Goal: Use online tool/utility: Use online tool/utility

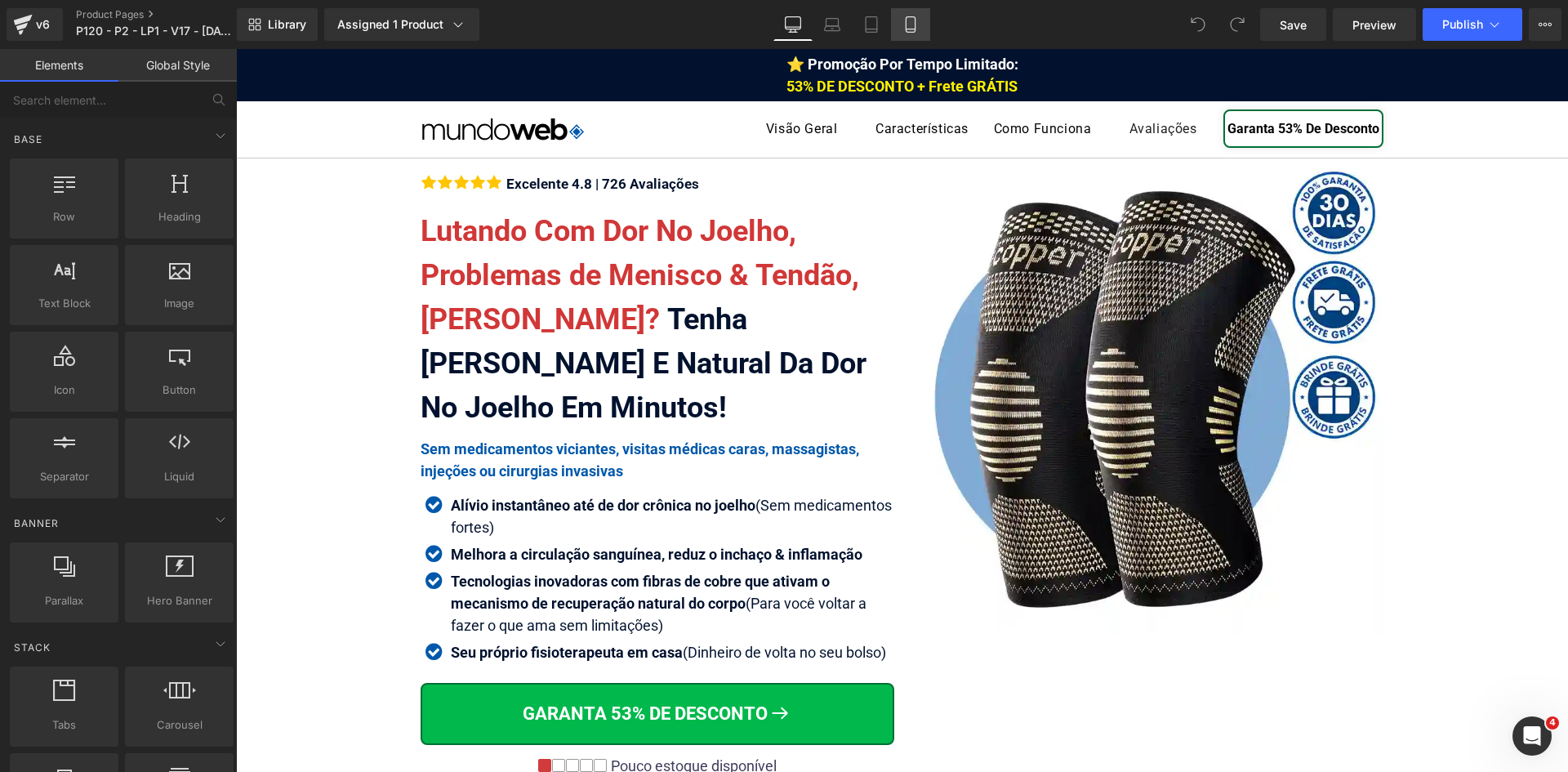
click at [920, 28] on link "Mobile" at bounding box center [911, 24] width 39 height 33
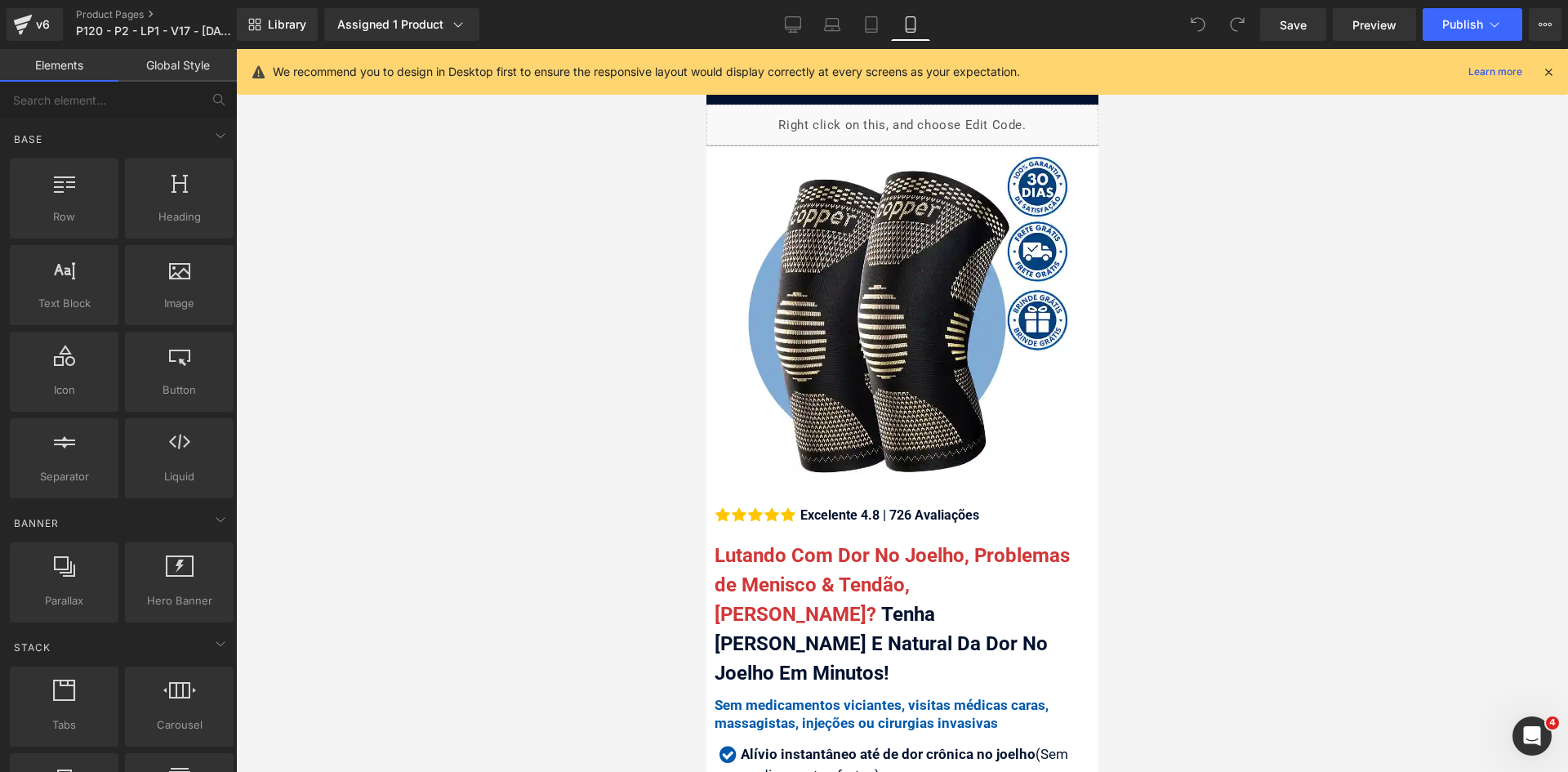
click at [1548, 75] on icon at bounding box center [1548, 72] width 15 height 15
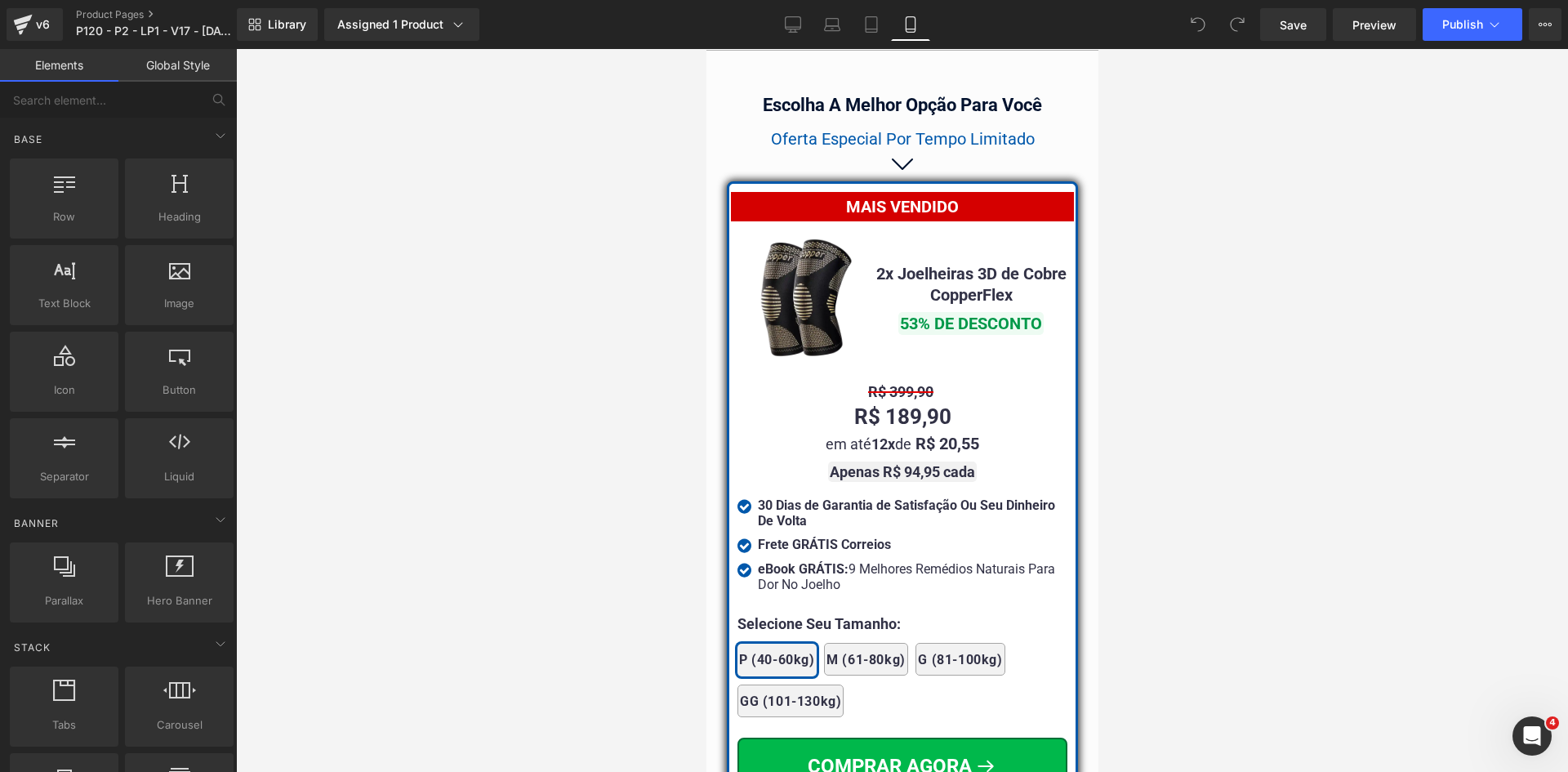
scroll to position [14274, 0]
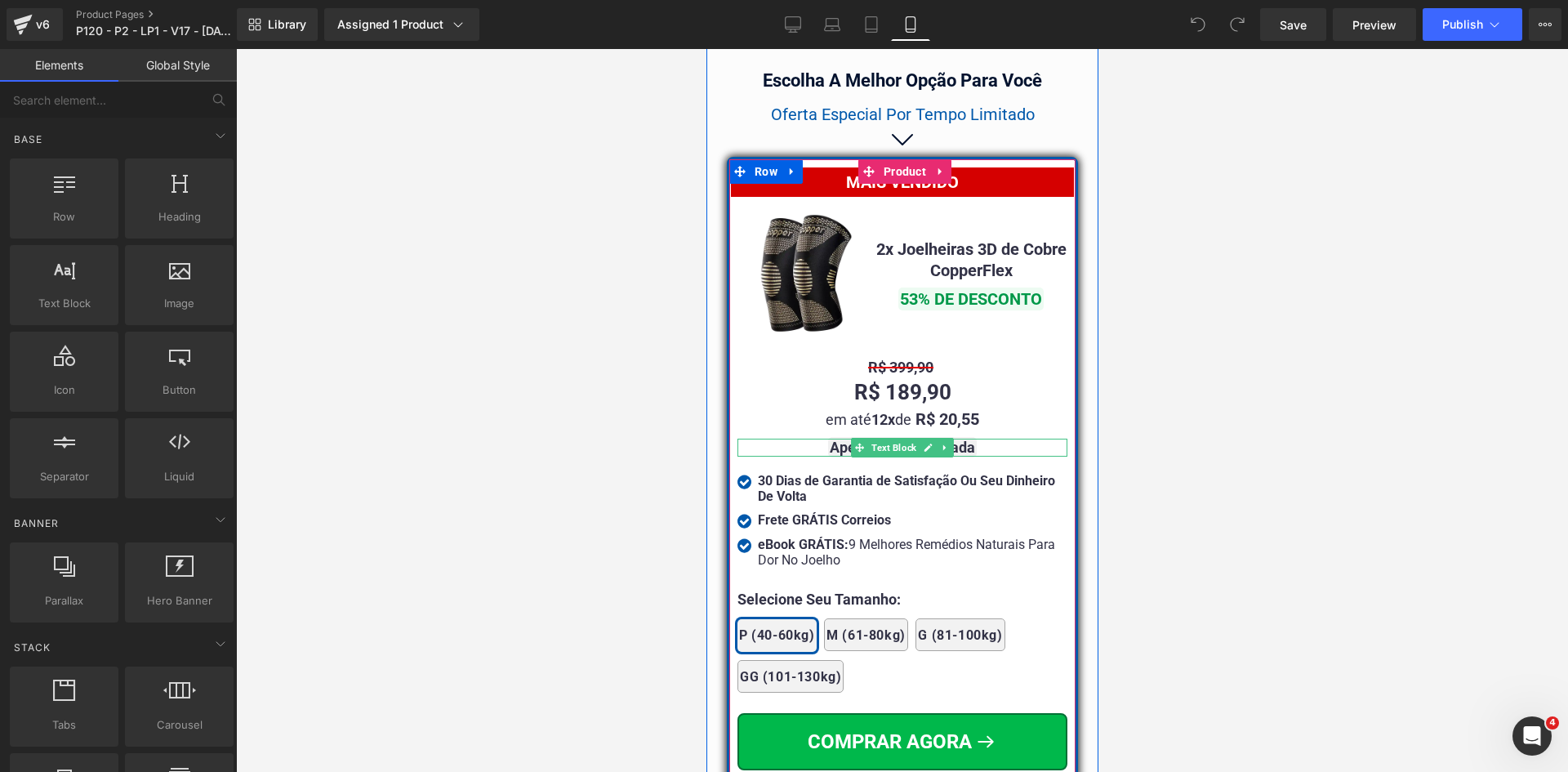
click at [838, 439] on strong "Apenas R$ 94,95 cada" at bounding box center [901, 447] width 146 height 17
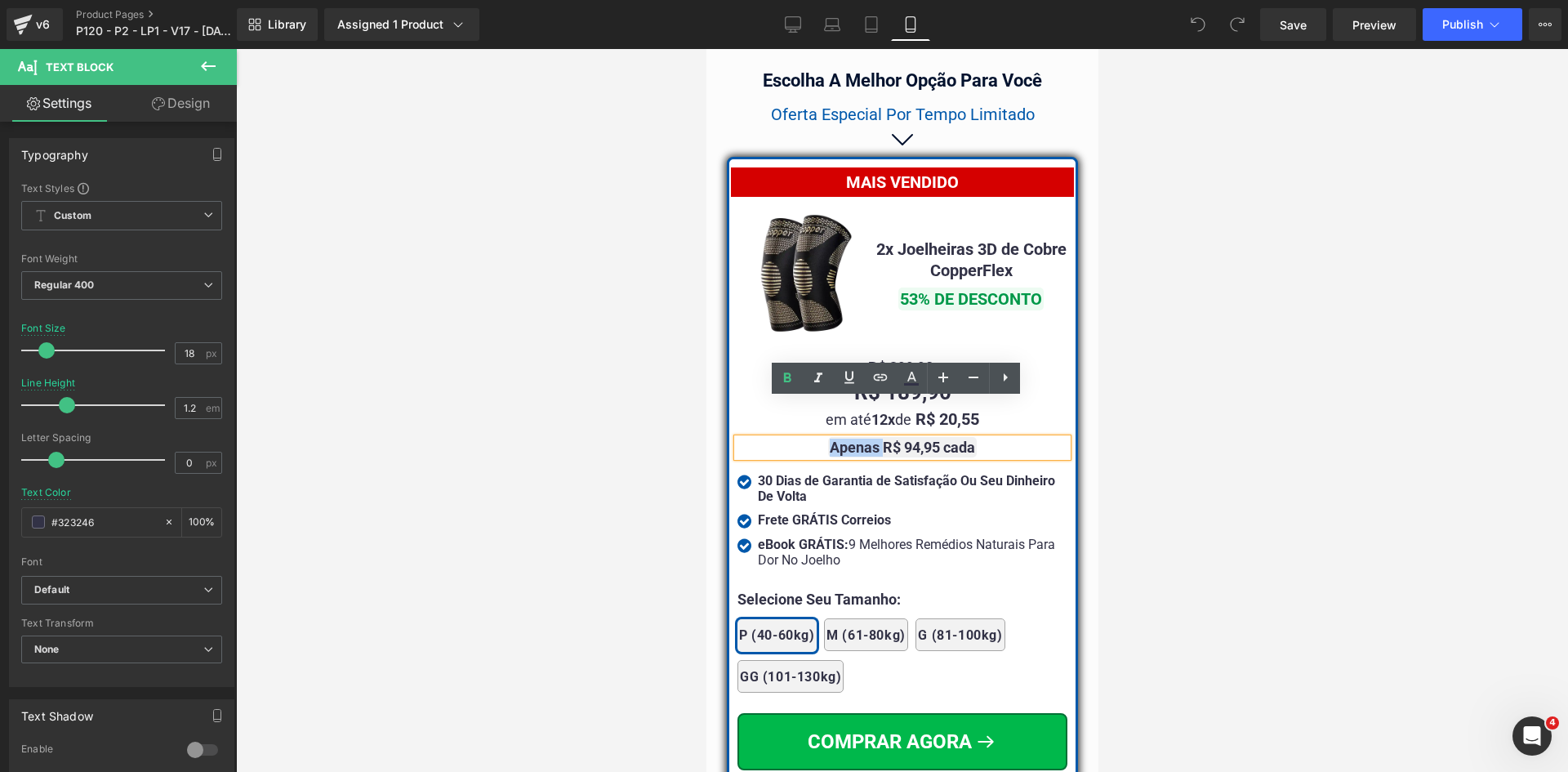
drag, startPoint x: 823, startPoint y: 406, endPoint x: 878, endPoint y: 406, distance: 55.0
click at [878, 439] on strong "Apenas R$ 94,95 cada" at bounding box center [901, 447] width 146 height 17
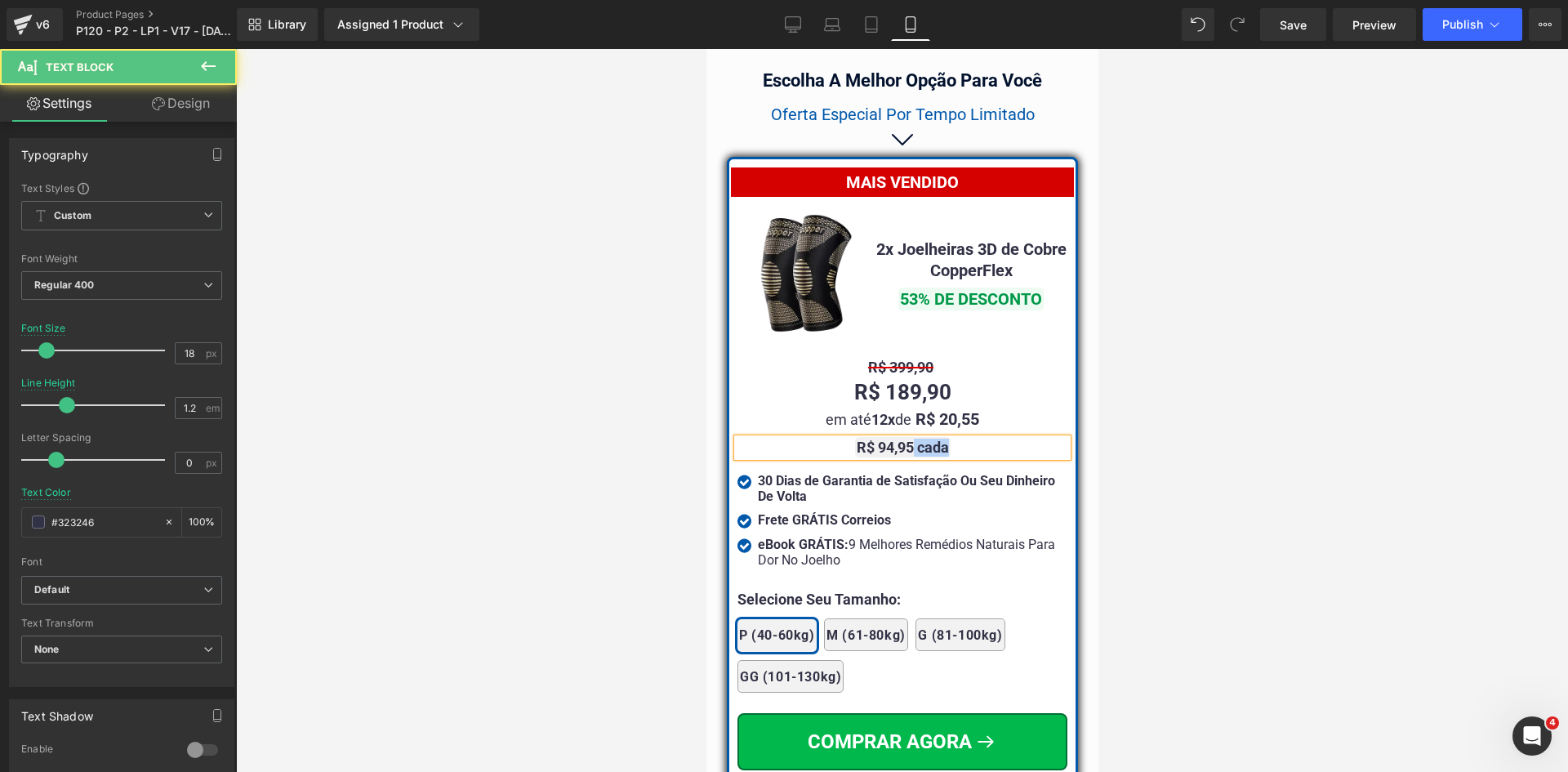
drag, startPoint x: 908, startPoint y: 409, endPoint x: 978, endPoint y: 409, distance: 70.0
click at [972, 439] on div "R$ 94,95 cada" at bounding box center [900, 447] width 330 height 18
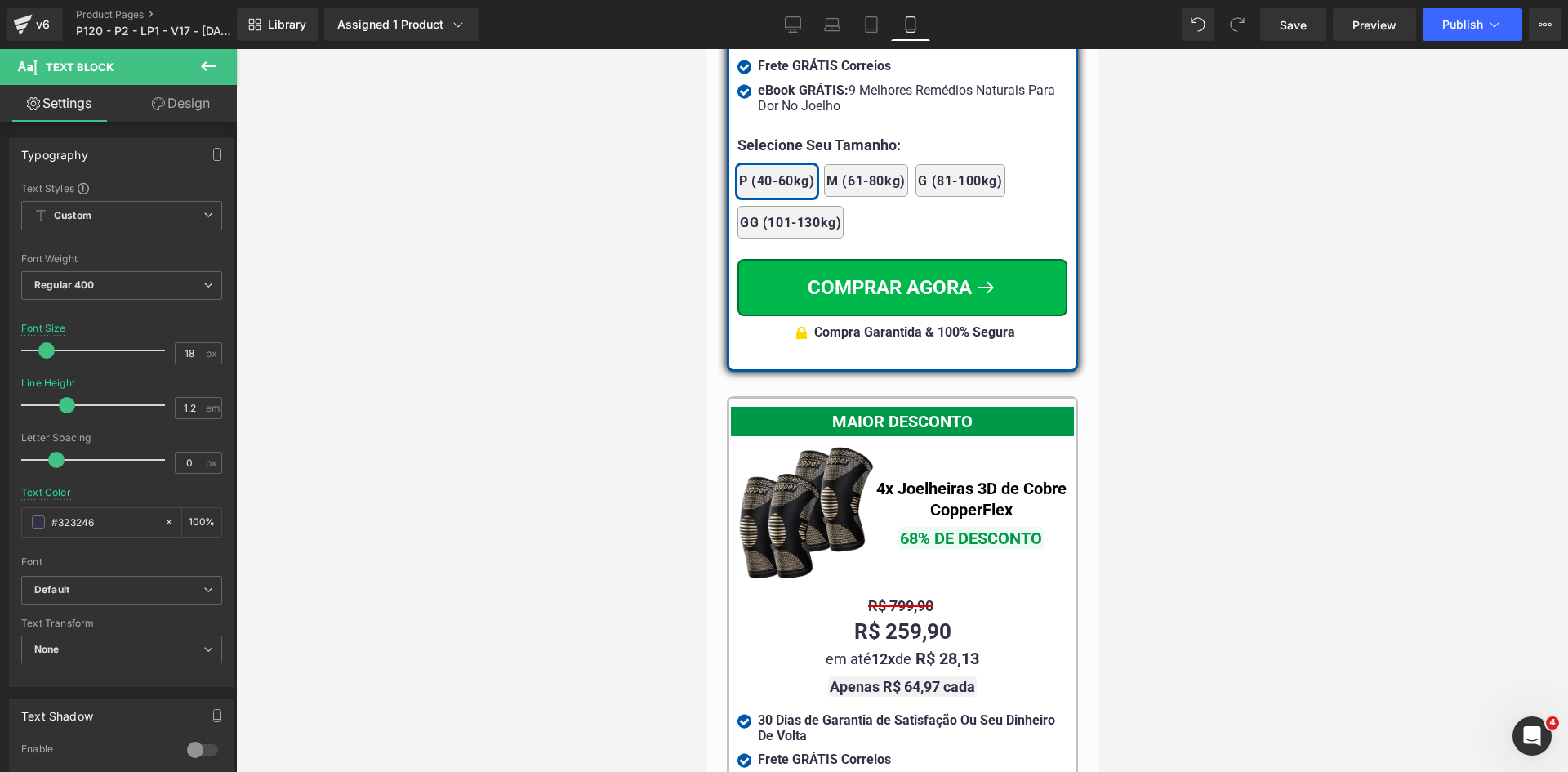
scroll to position [14846, 0]
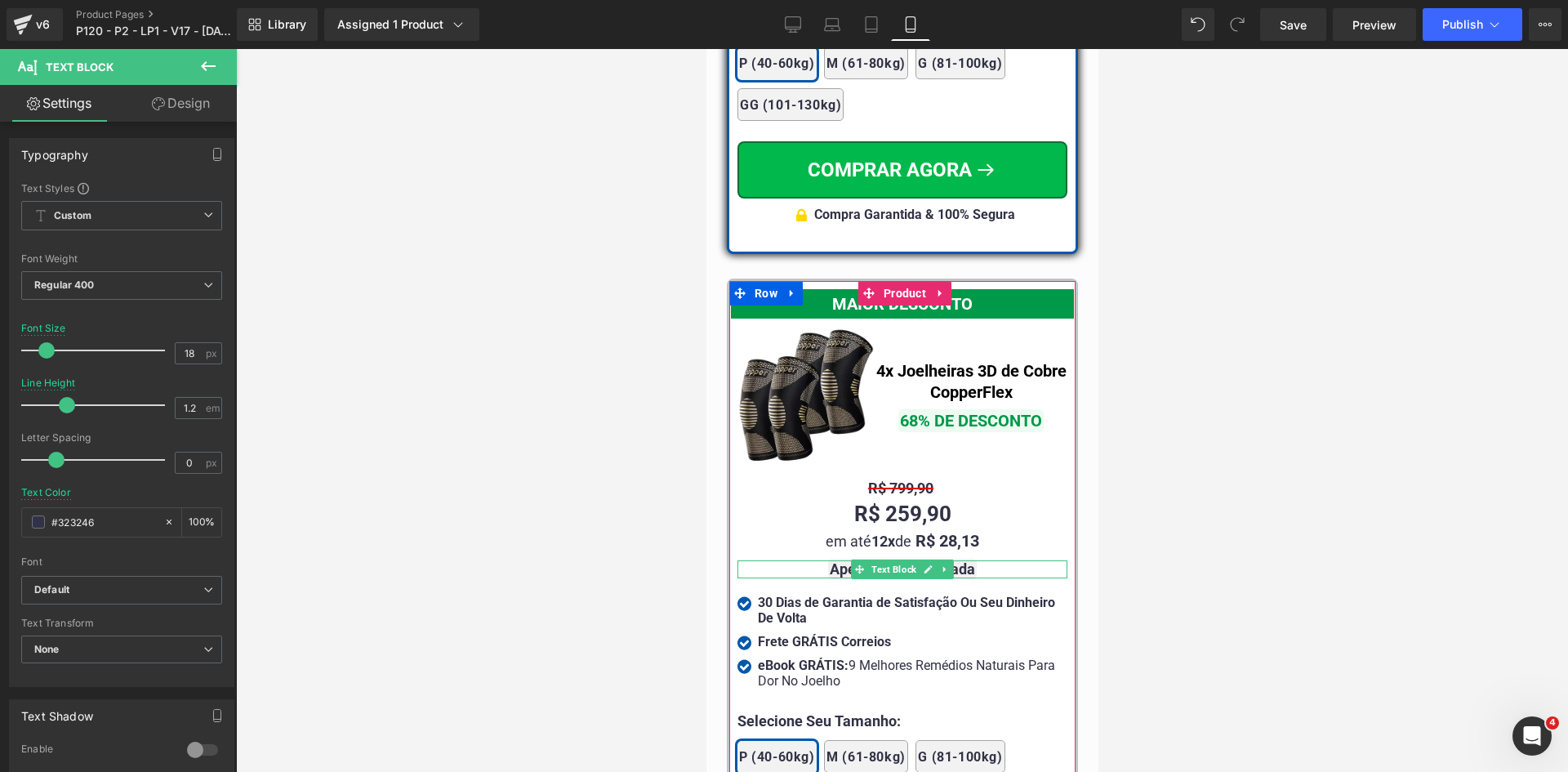
click at [834, 561] on strong "Apenas R$ 64,97 cada" at bounding box center [901, 569] width 146 height 17
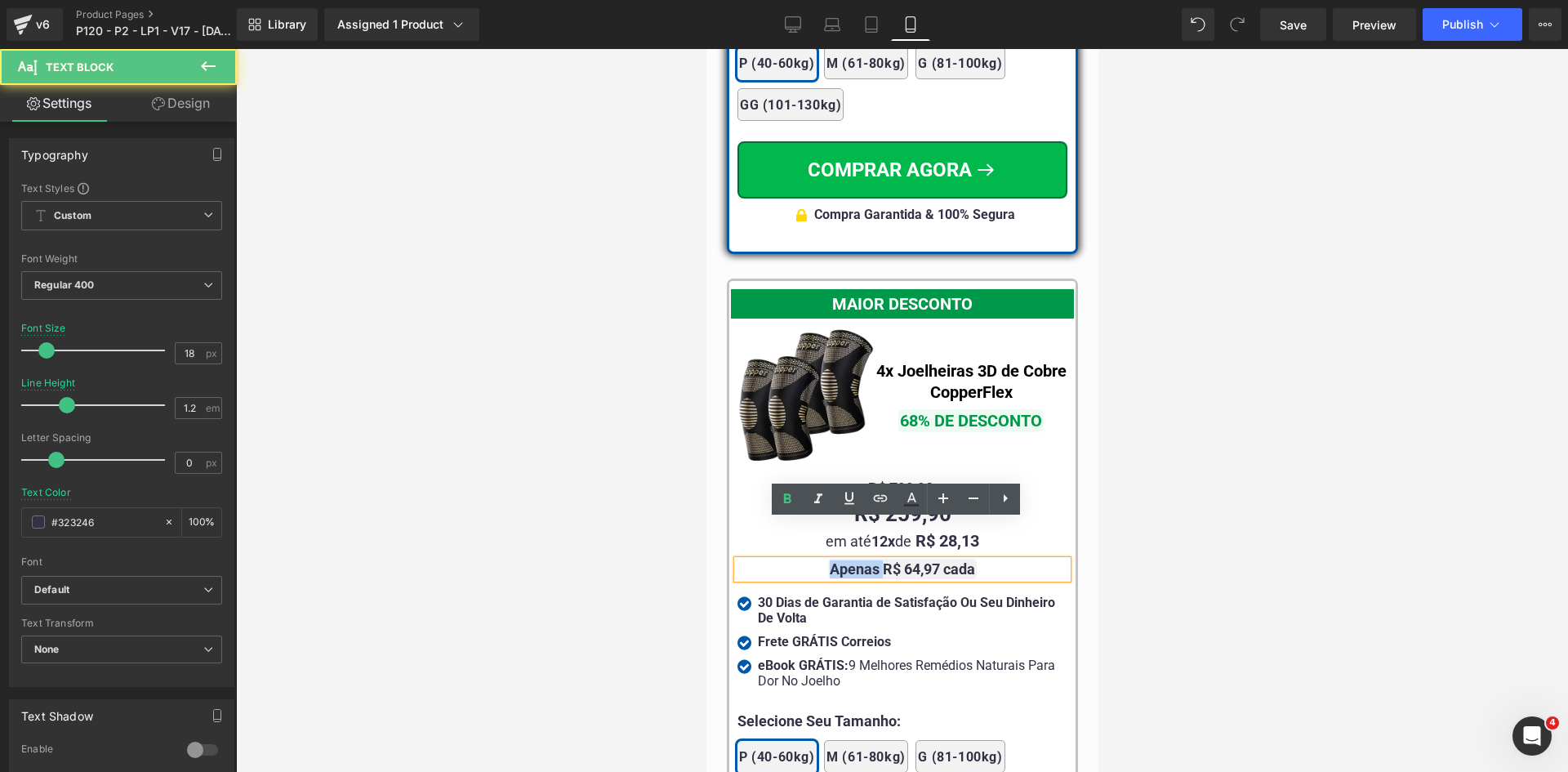
drag, startPoint x: 873, startPoint y: 528, endPoint x: 820, endPoint y: 524, distance: 53.2
click at [827, 559] on span "Apenas R$ 64,97 cada" at bounding box center [901, 569] width 148 height 21
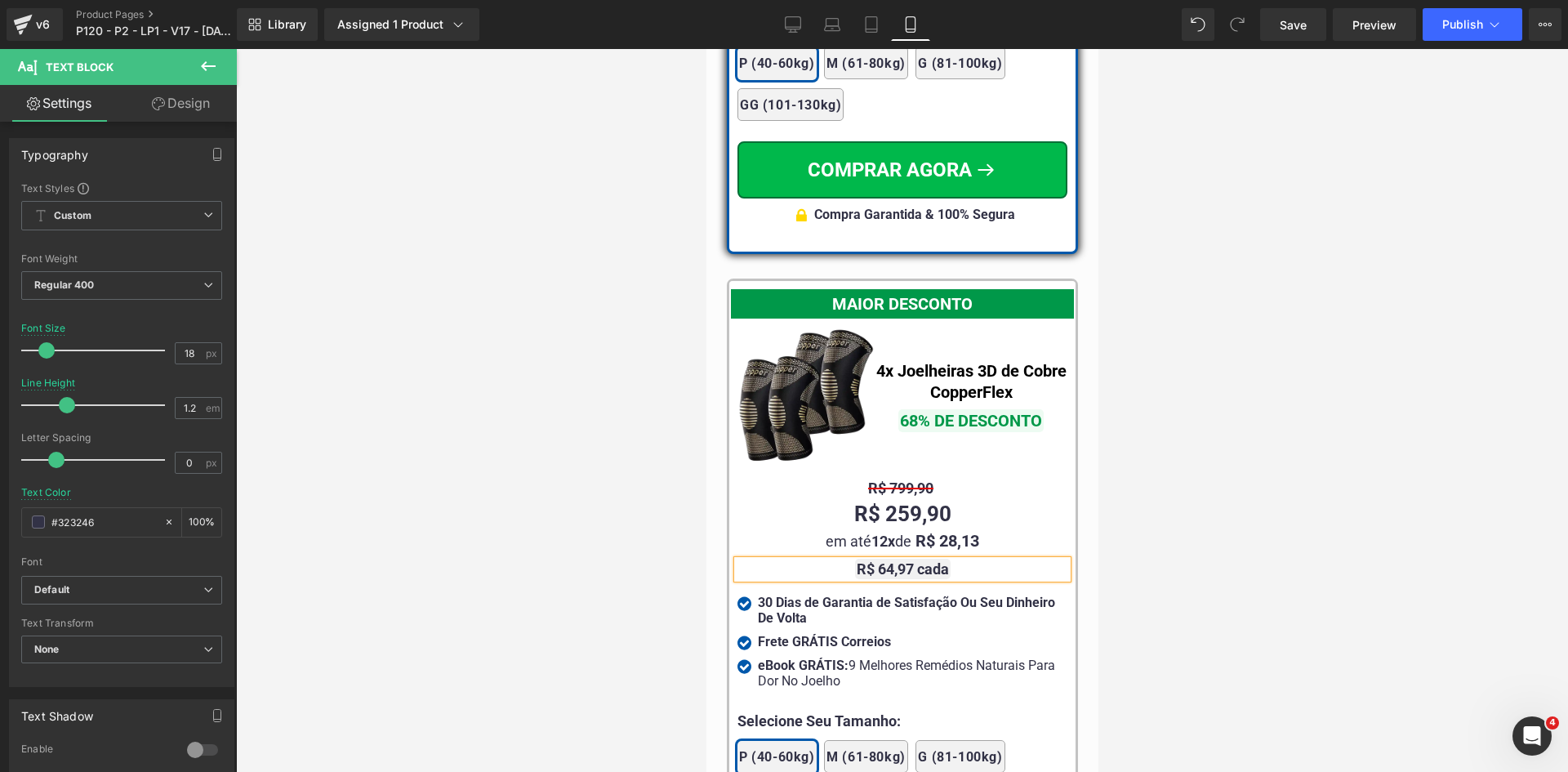
click at [935, 561] on strong "R$ 64,97 cada" at bounding box center [901, 569] width 92 height 17
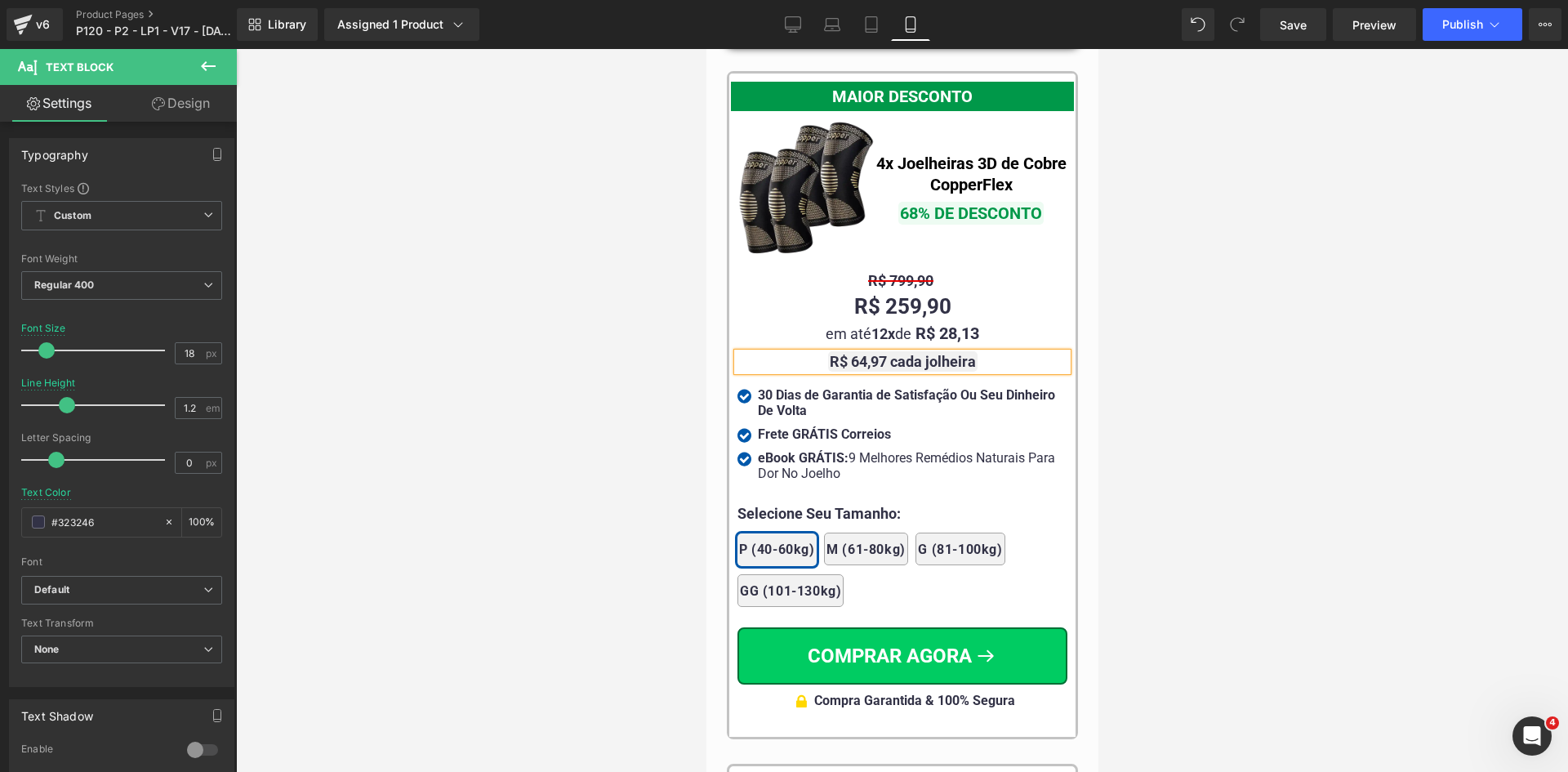
scroll to position [15336, 0]
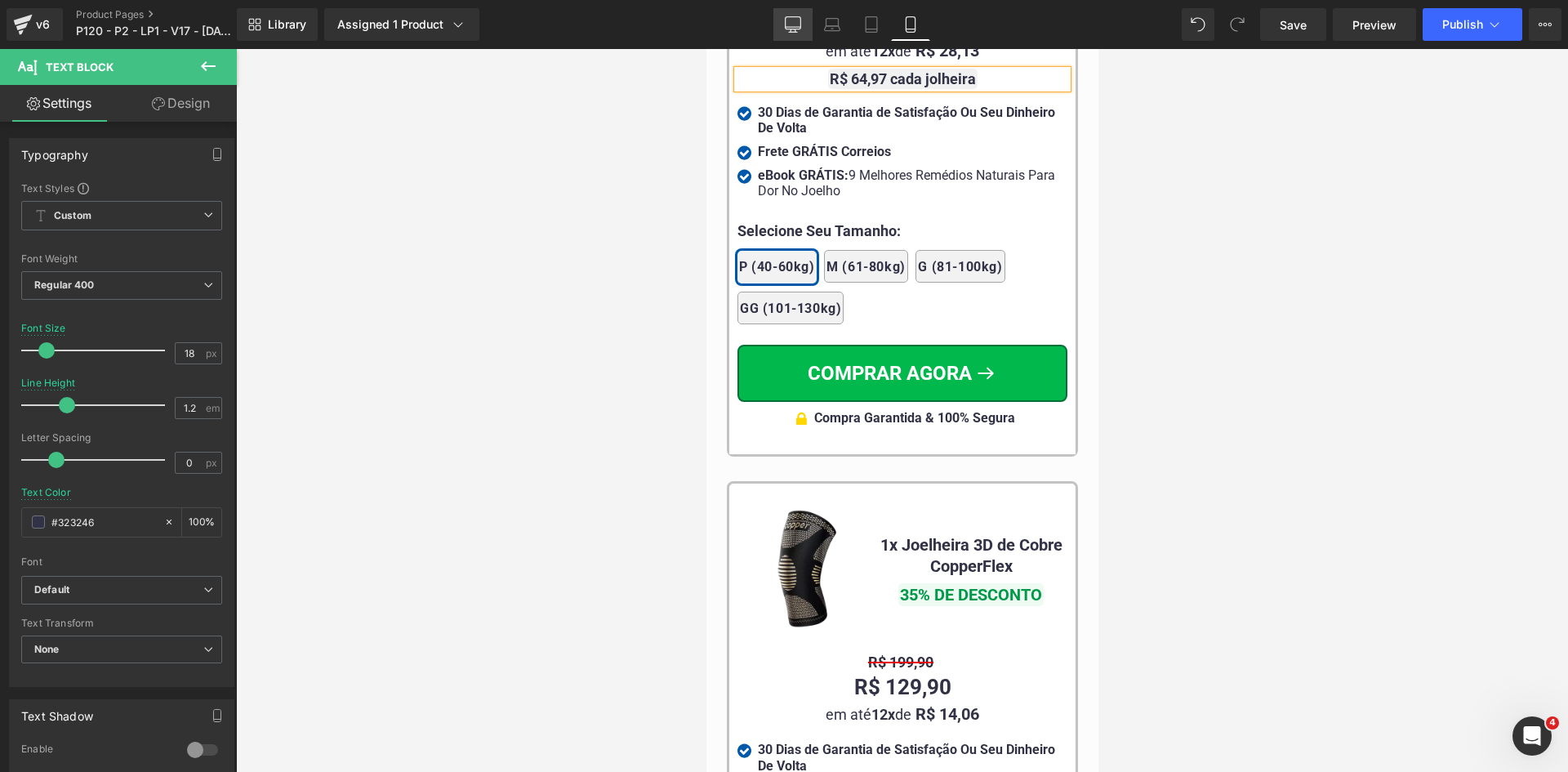
drag, startPoint x: 818, startPoint y: 23, endPoint x: 799, endPoint y: 22, distance: 19.0
click at [817, 23] on link "Laptop" at bounding box center [832, 24] width 39 height 33
click at [799, 22] on icon at bounding box center [792, 23] width 16 height 16
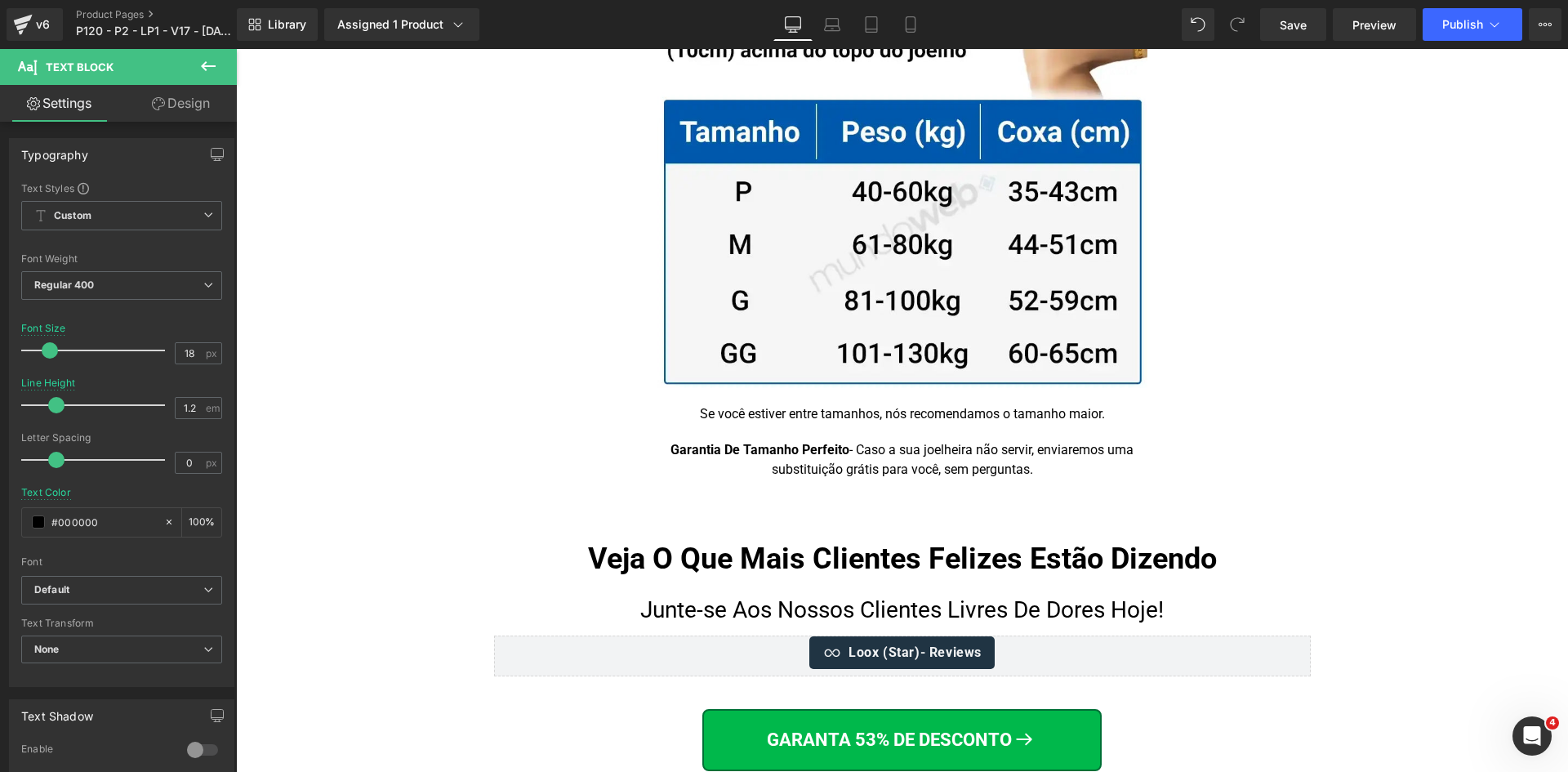
scroll to position [9797, 0]
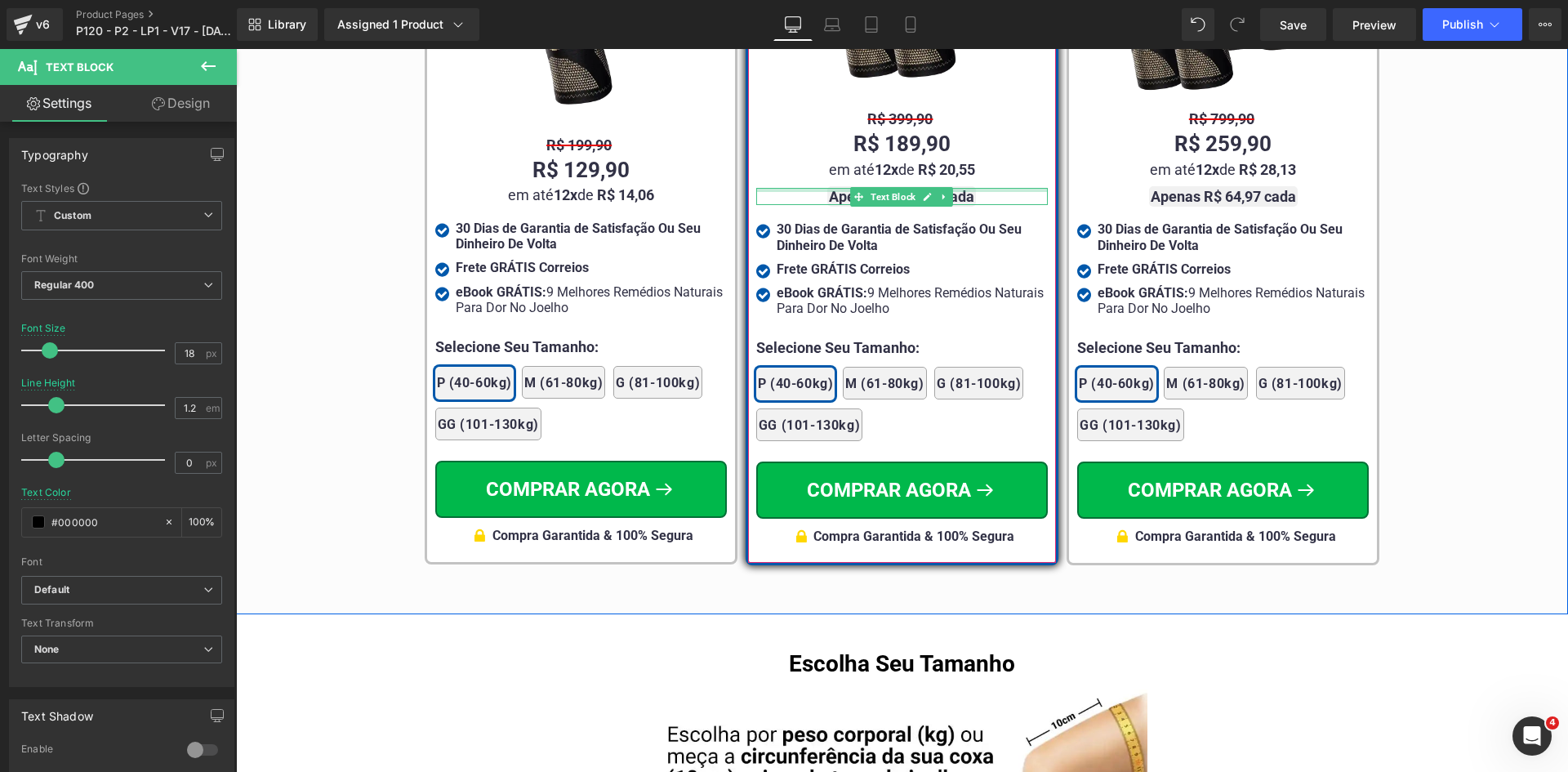
click at [954, 188] on div at bounding box center [901, 190] width 291 height 4
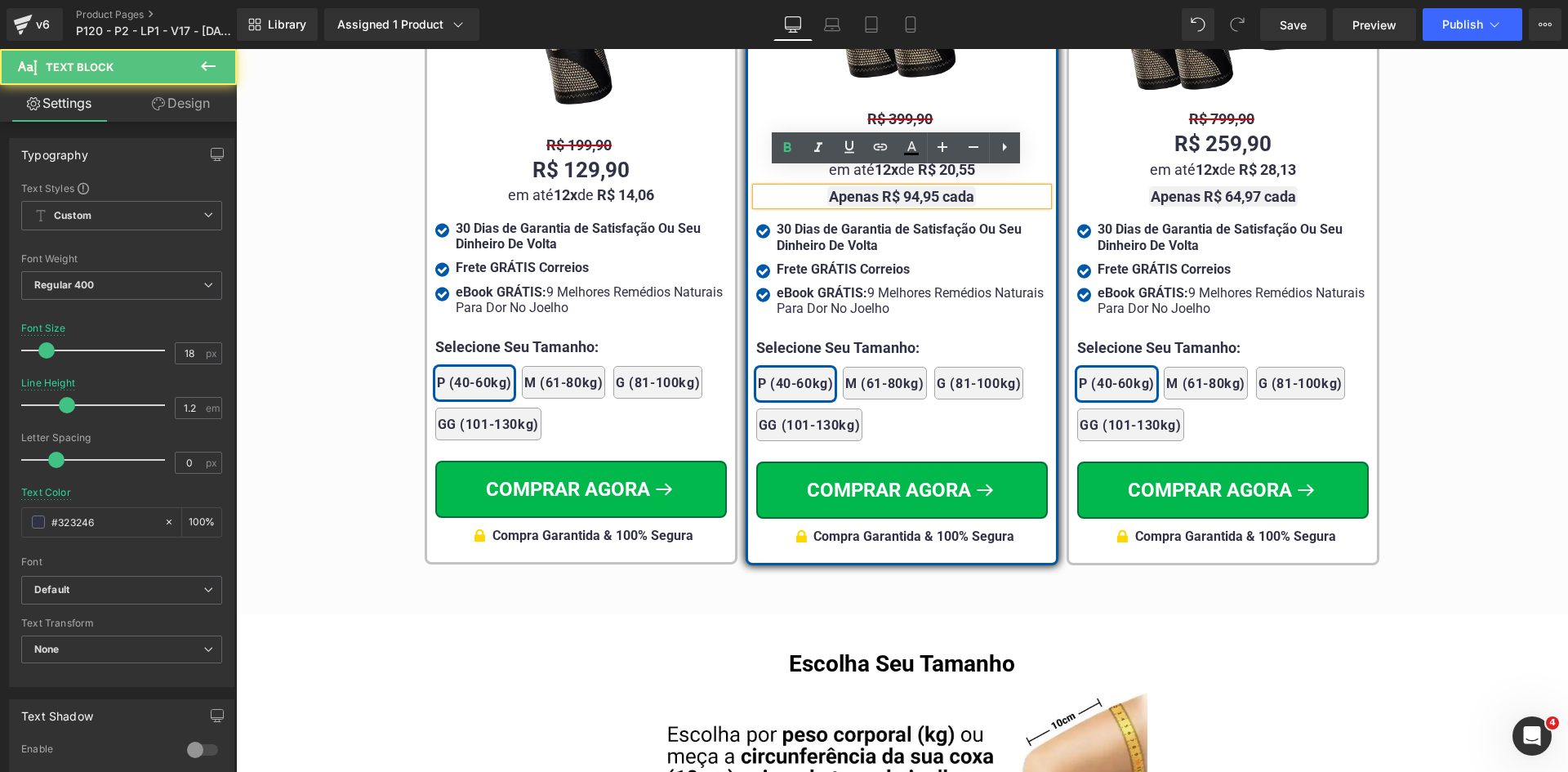
click at [957, 188] on strong "Apenas R$ 94,95 cada" at bounding box center [901, 196] width 146 height 17
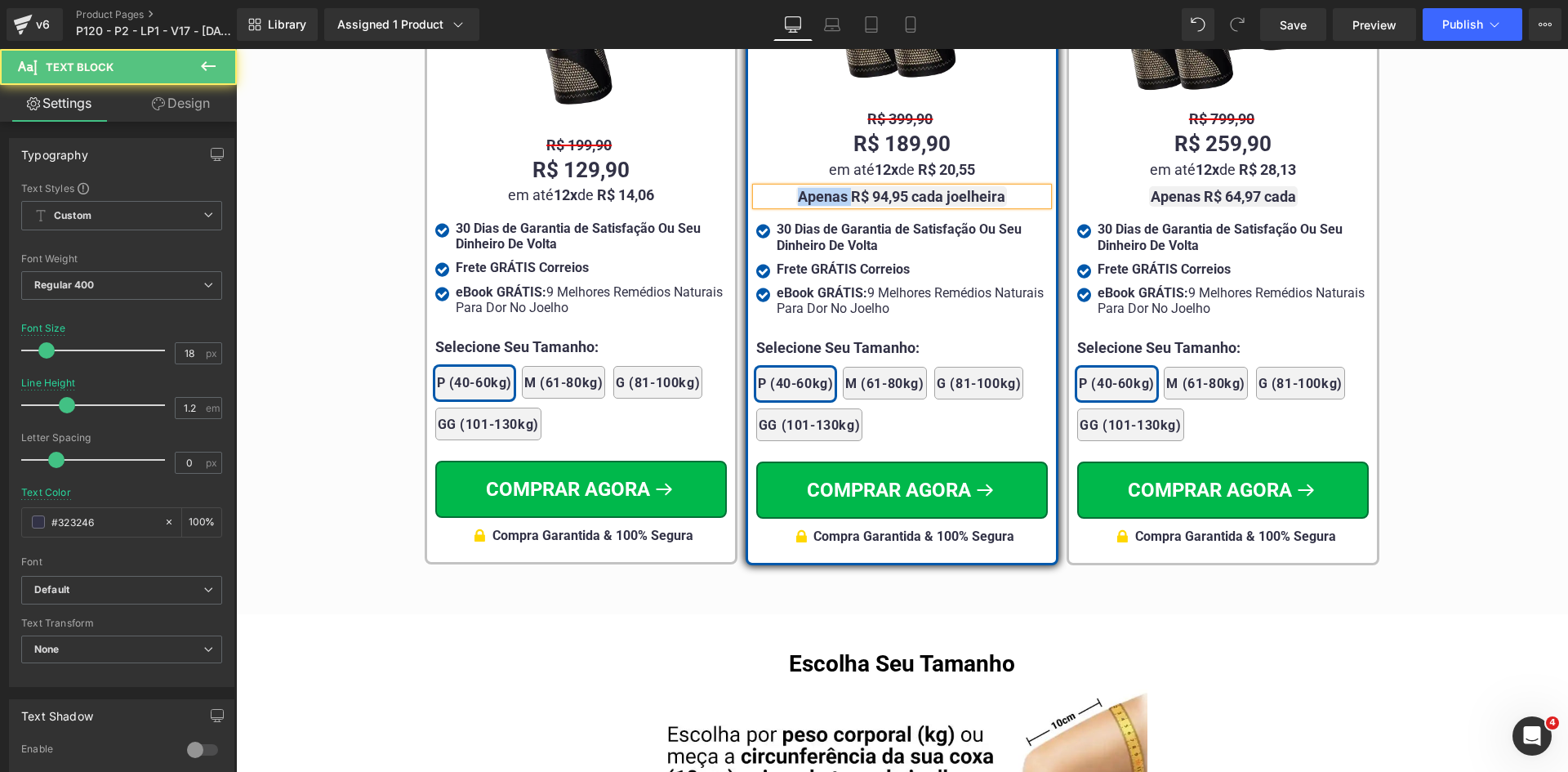
drag, startPoint x: 847, startPoint y: 174, endPoint x: 786, endPoint y: 172, distance: 61.0
click at [786, 188] on div "Apenas R$ 94,95 cada joelheira" at bounding box center [901, 196] width 291 height 18
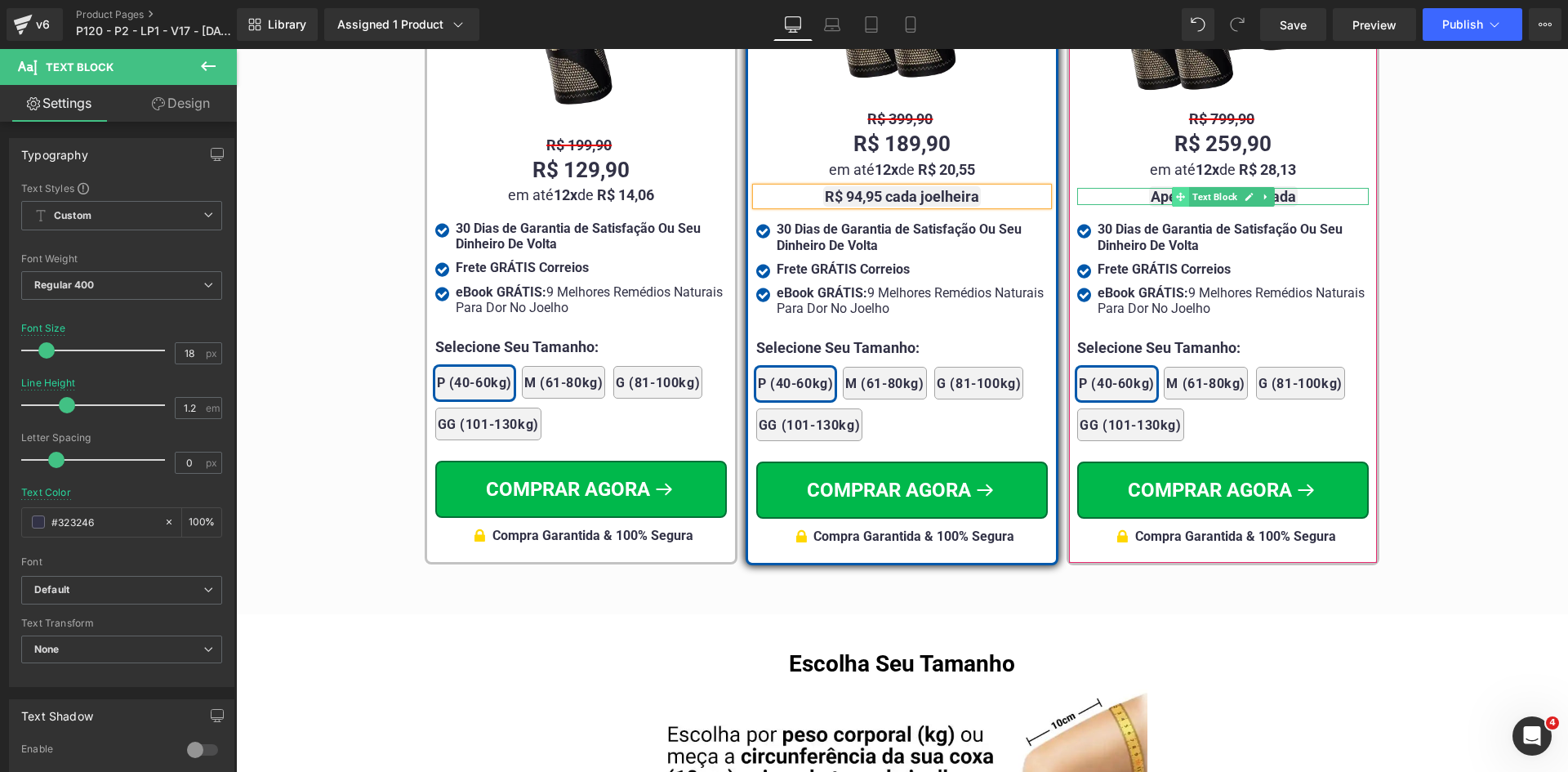
click at [1176, 192] on icon at bounding box center [1180, 196] width 9 height 9
click at [1150, 188] on strong "Apenas R$ 64,97 cada" at bounding box center [1222, 196] width 146 height 17
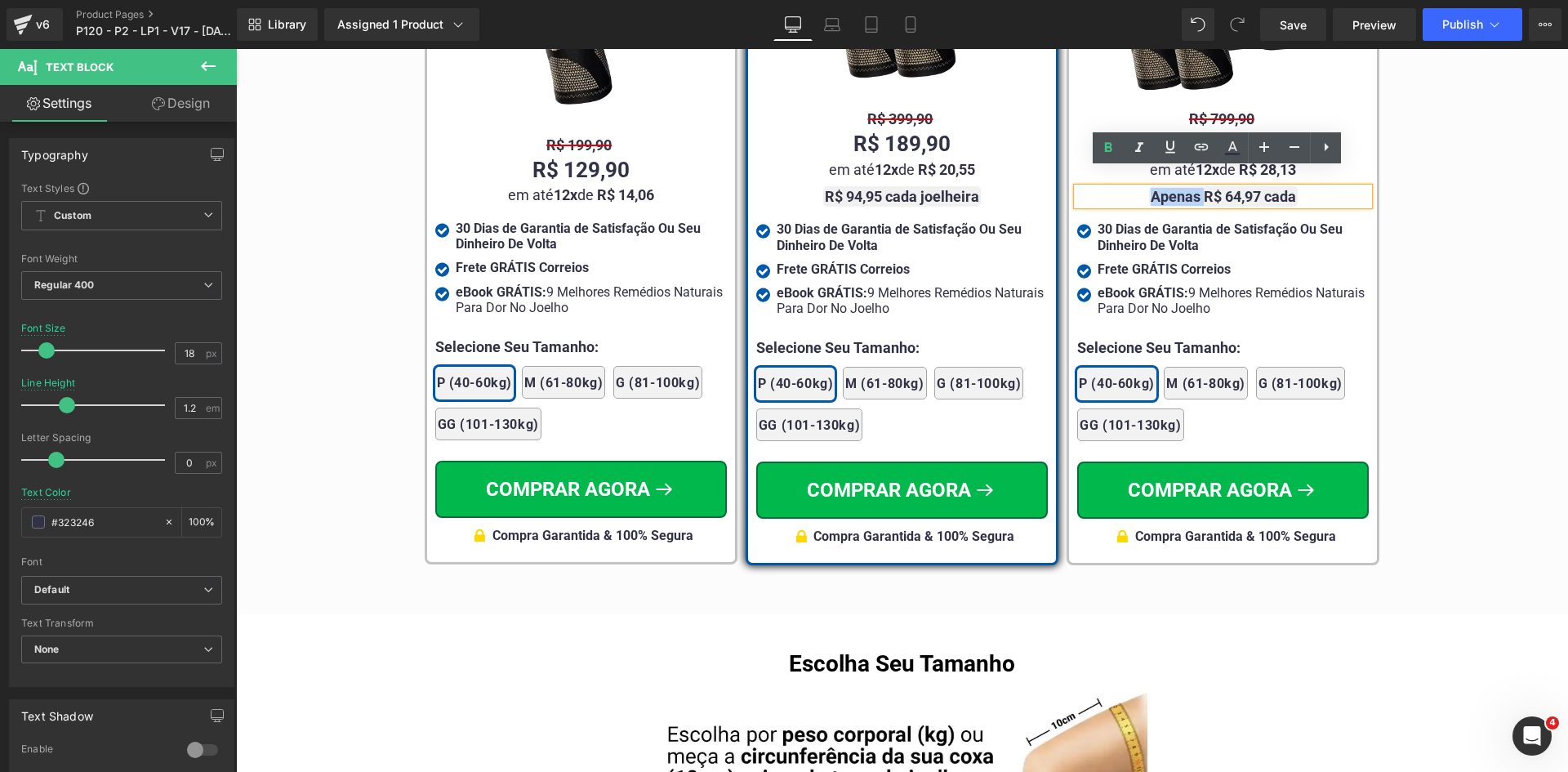
drag, startPoint x: 1145, startPoint y: 175, endPoint x: 1199, endPoint y: 178, distance: 54.1
click at [1199, 188] on strong "Apenas R$ 64,97 cada" at bounding box center [1222, 196] width 146 height 17
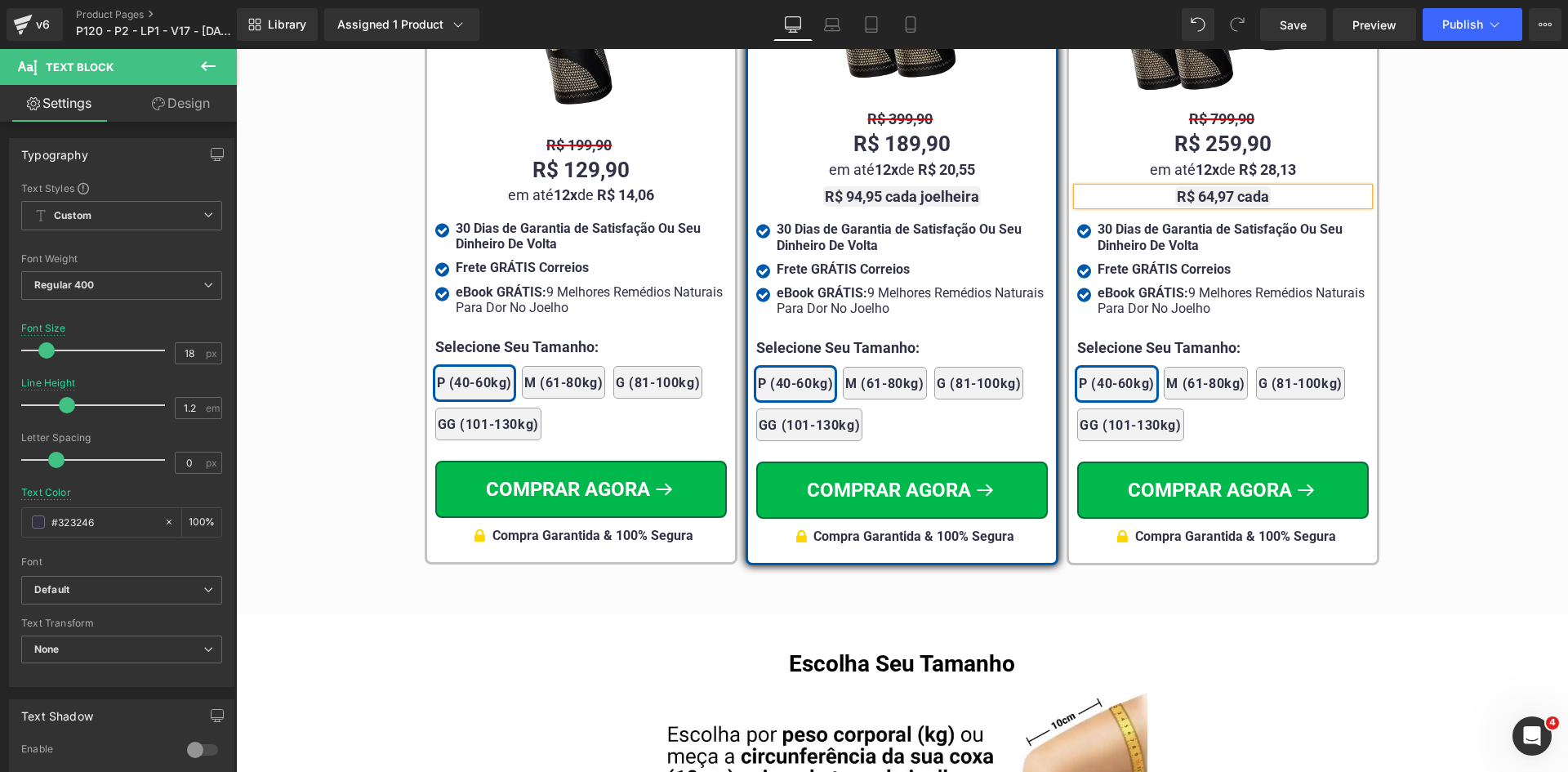
click at [1253, 188] on strong "R$ 64,97 cada" at bounding box center [1222, 196] width 92 height 17
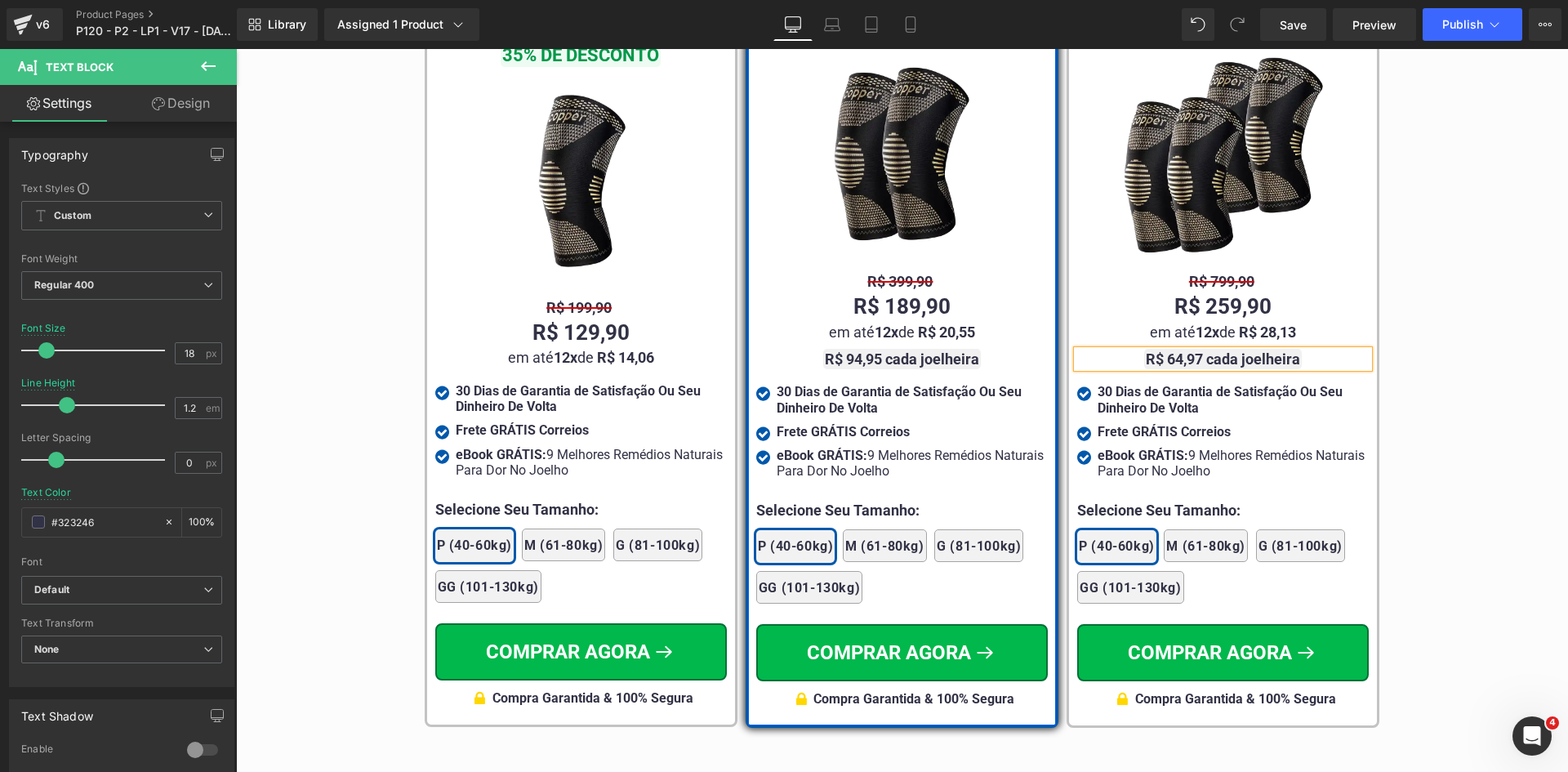
scroll to position [9633, 0]
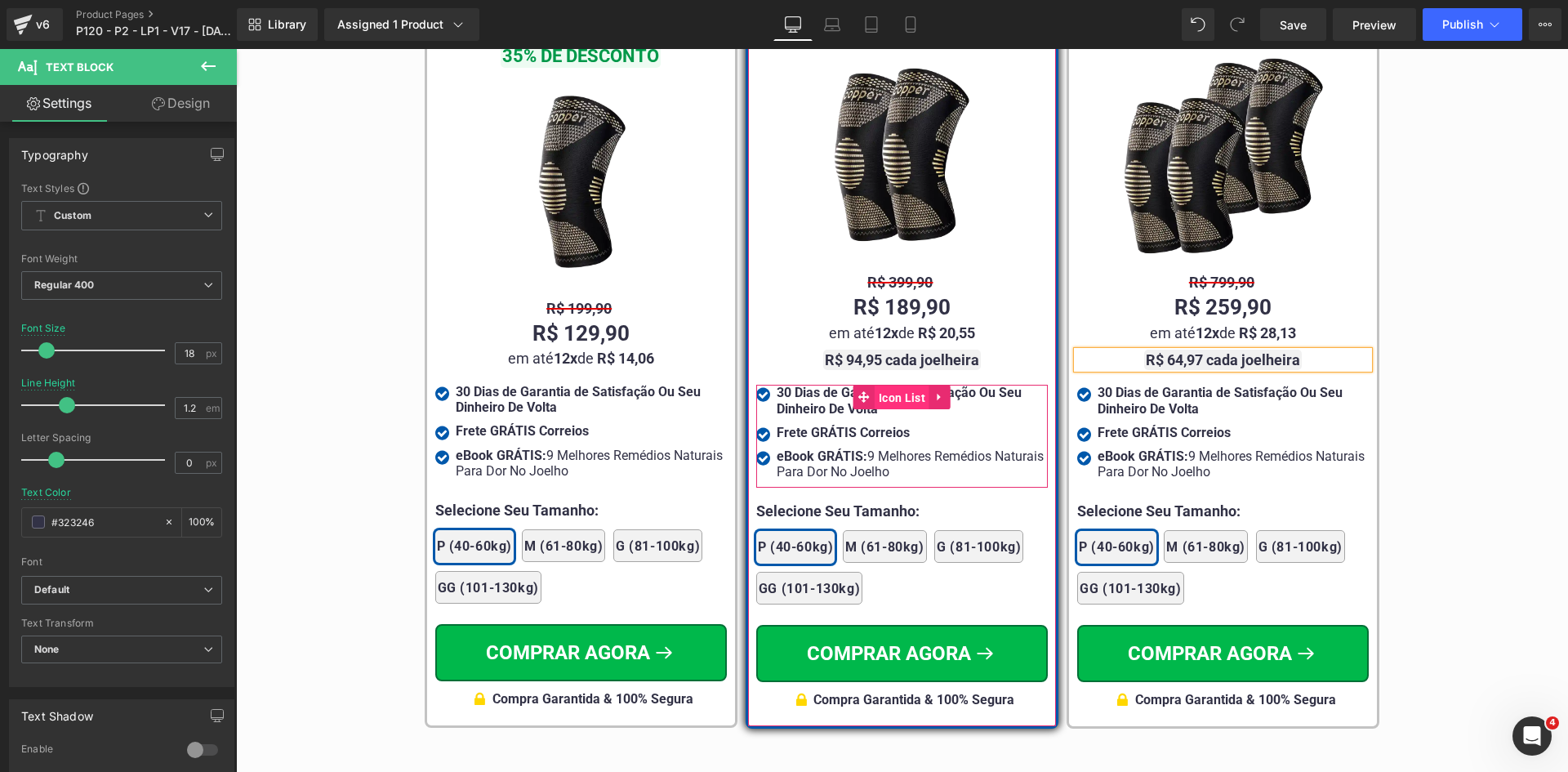
click at [877, 385] on span "Icon List" at bounding box center [901, 397] width 54 height 24
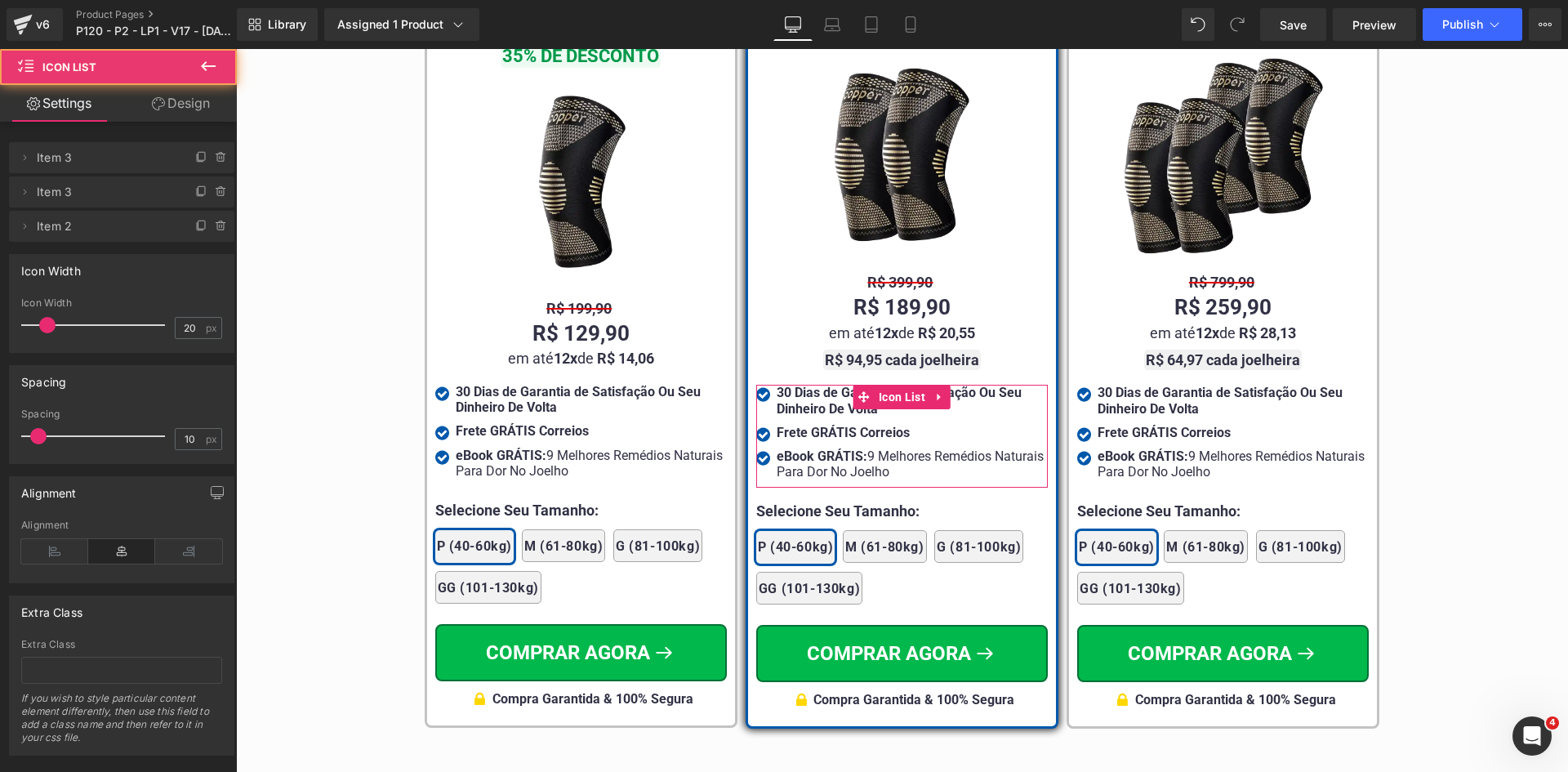
click at [189, 97] on link "Design" at bounding box center [181, 102] width 118 height 37
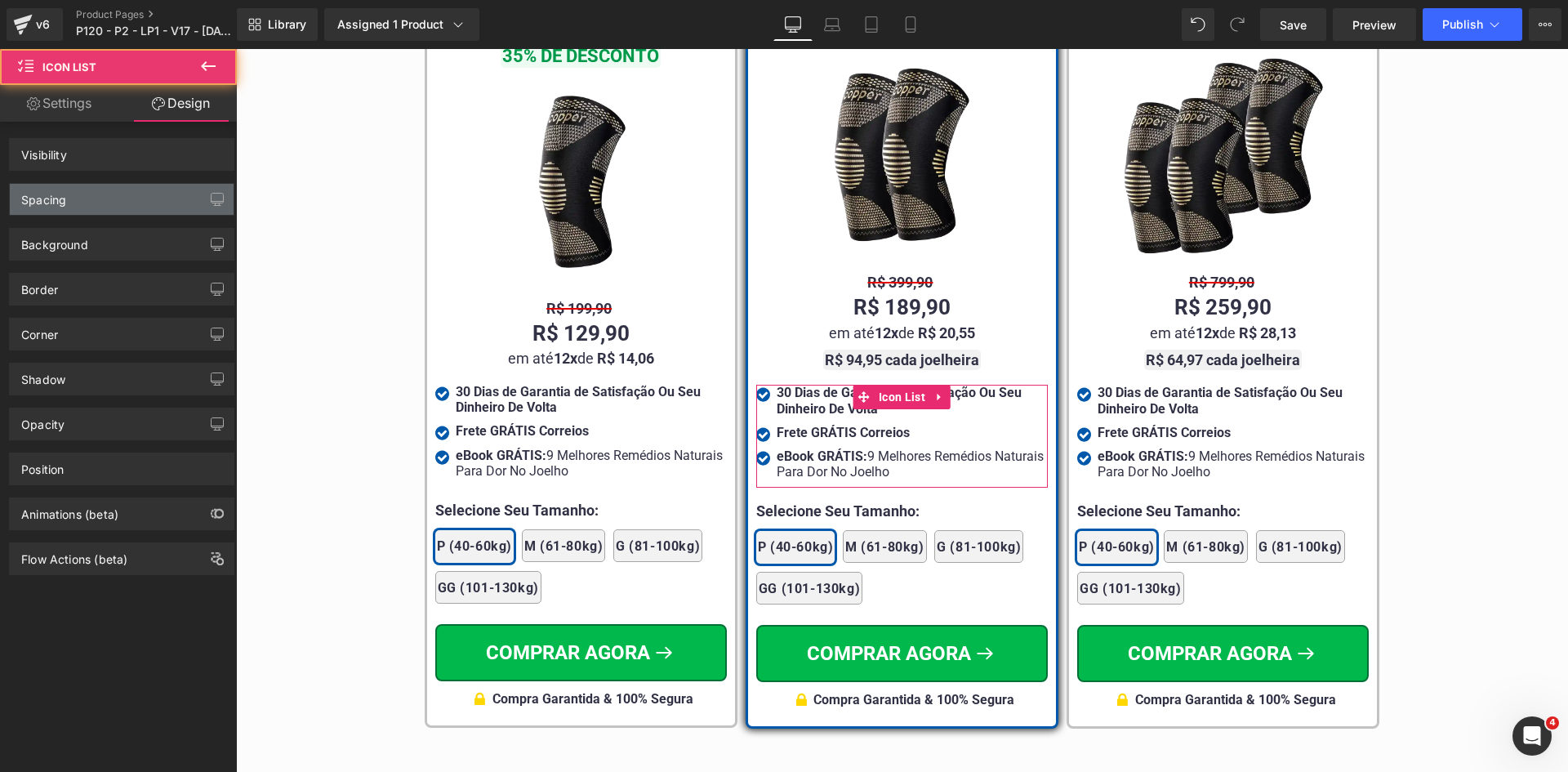
click at [79, 197] on div "Spacing" at bounding box center [121, 199] width 223 height 31
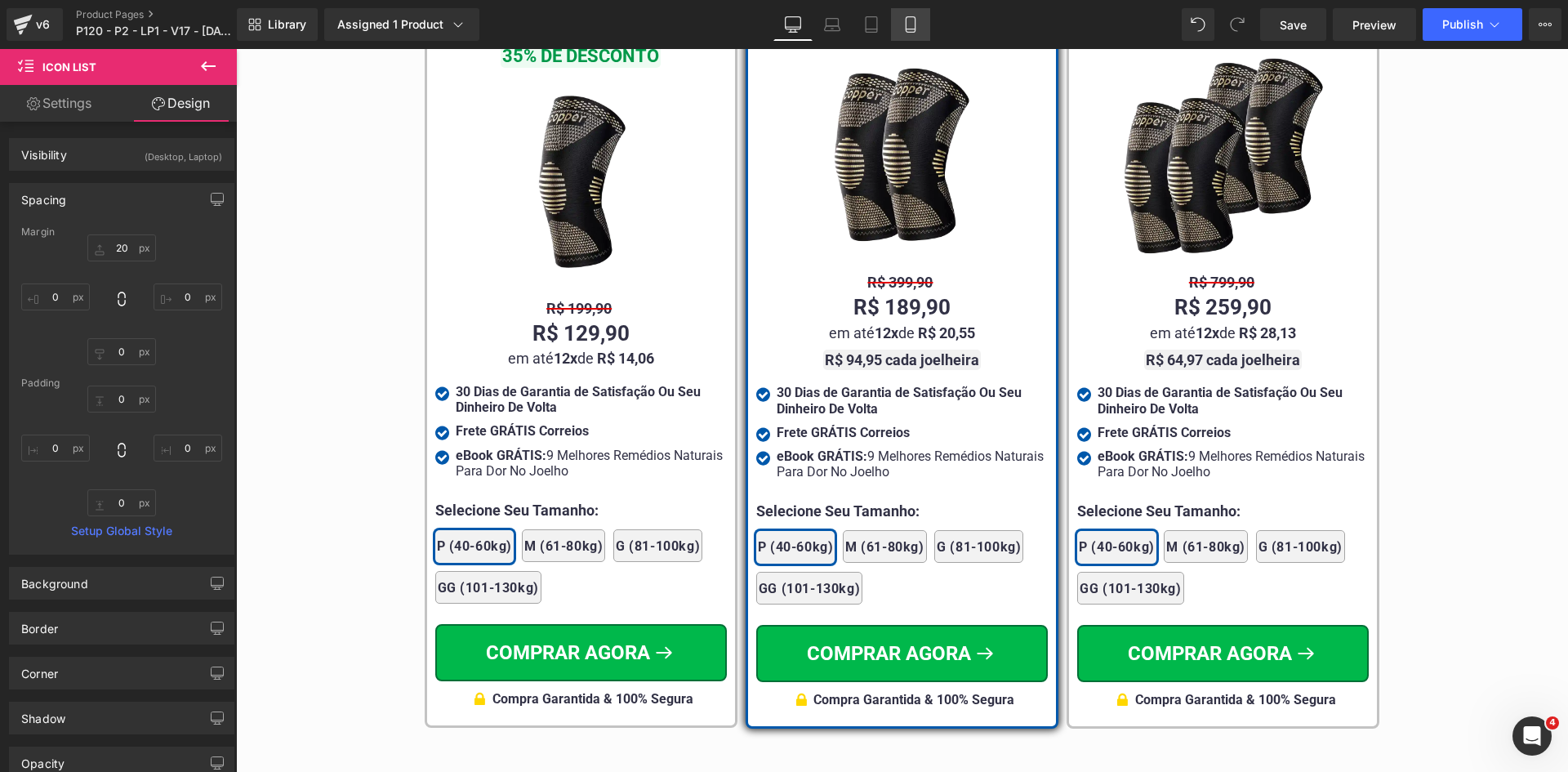
click at [894, 21] on link "Mobile" at bounding box center [911, 24] width 39 height 33
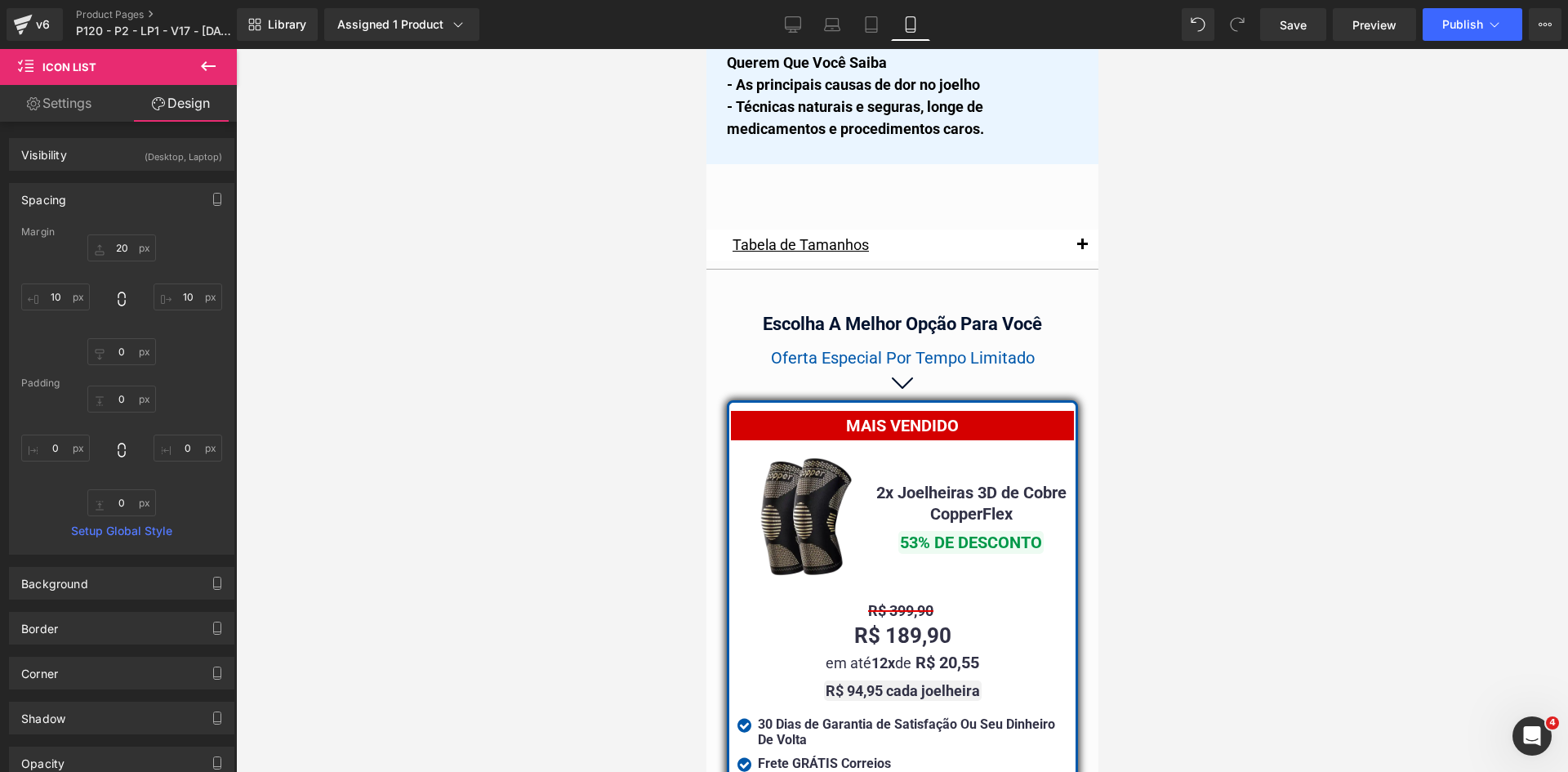
scroll to position [14177, 0]
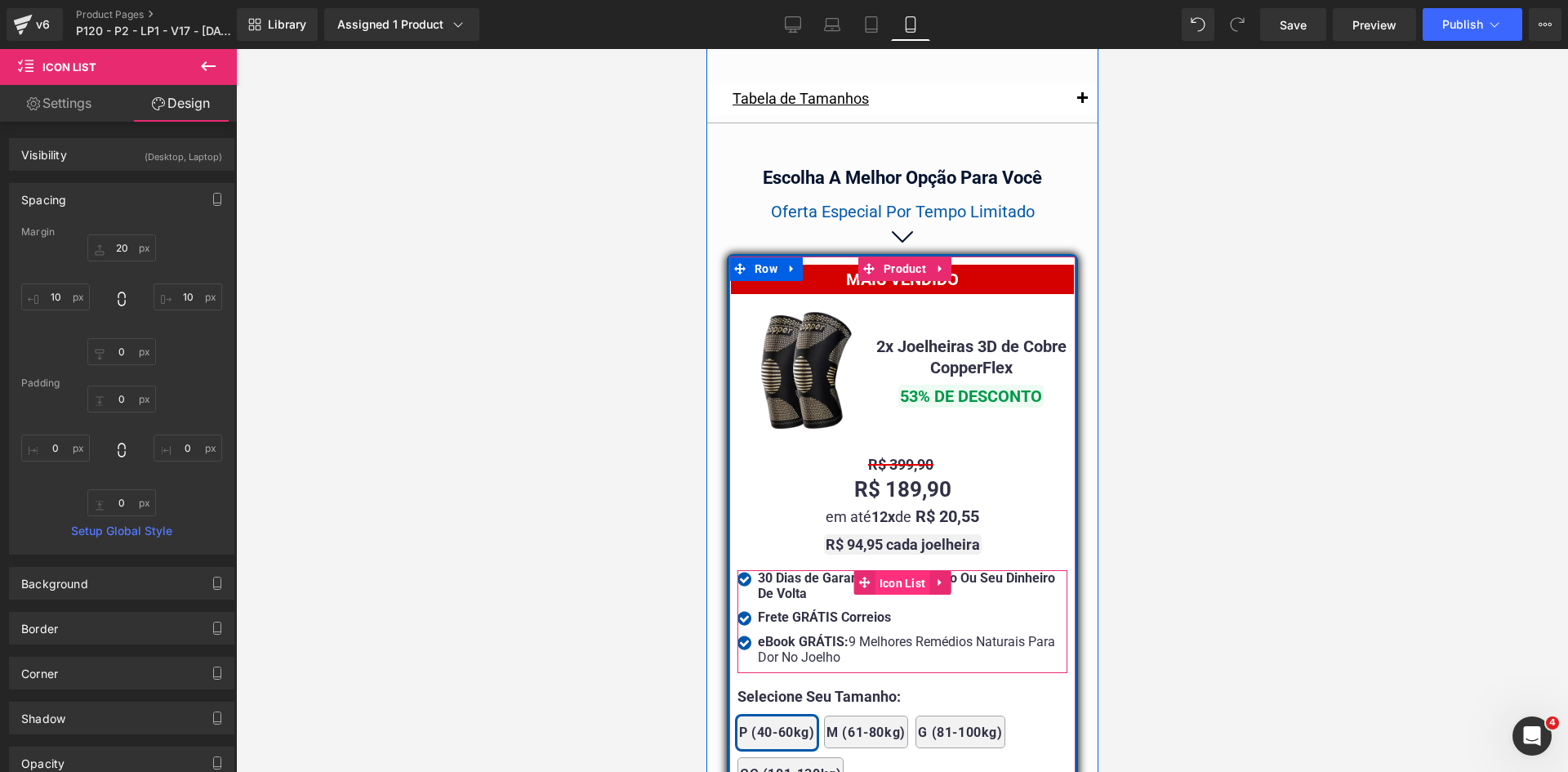
drag, startPoint x: 891, startPoint y: 545, endPoint x: 1037, endPoint y: 355, distance: 239.6
click at [891, 571] on span "Icon List" at bounding box center [901, 583] width 54 height 24
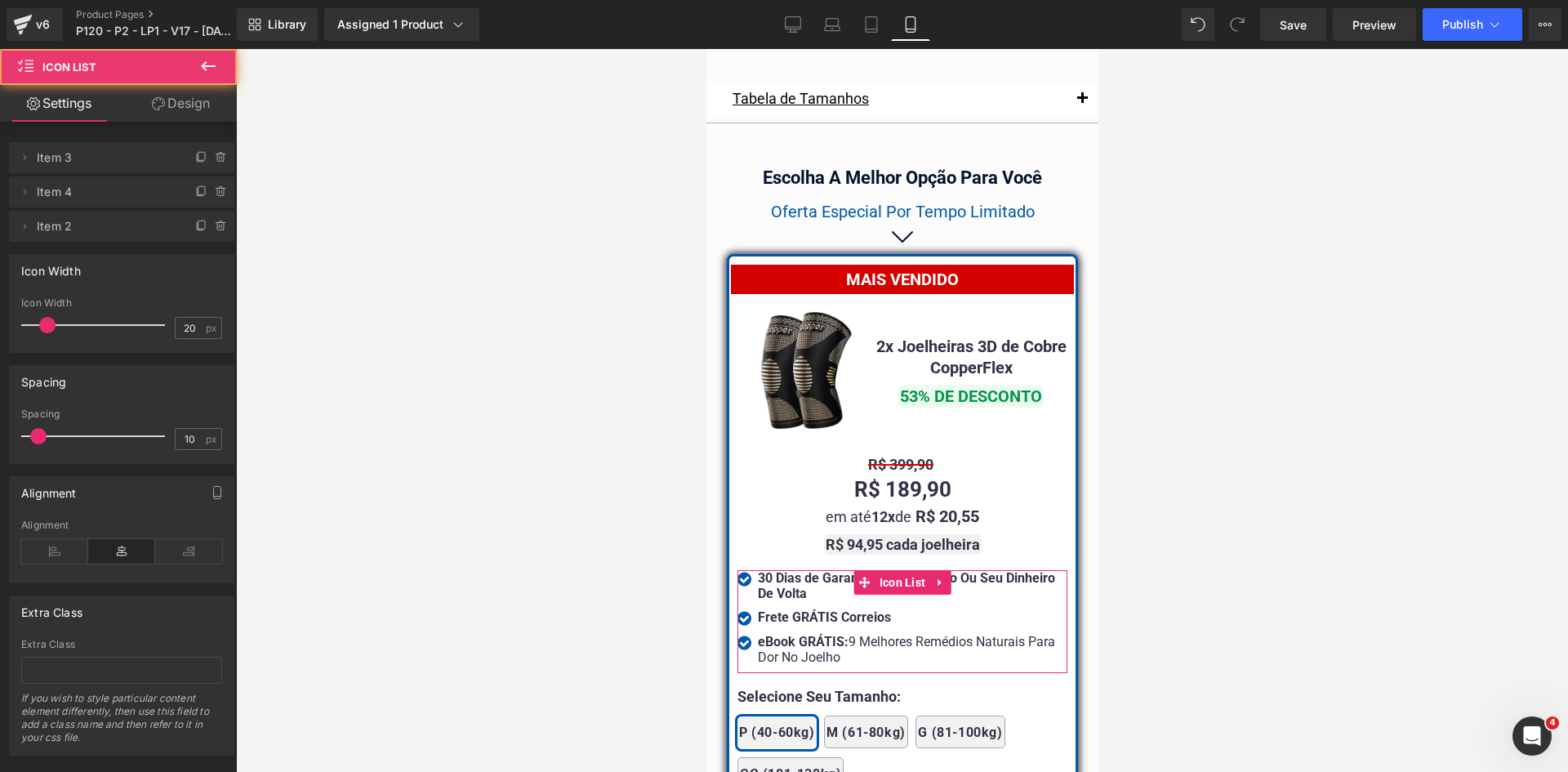
click at [168, 105] on link "Design" at bounding box center [181, 102] width 118 height 37
click at [0, 0] on div "Spacing" at bounding box center [0, 0] width 0 height 0
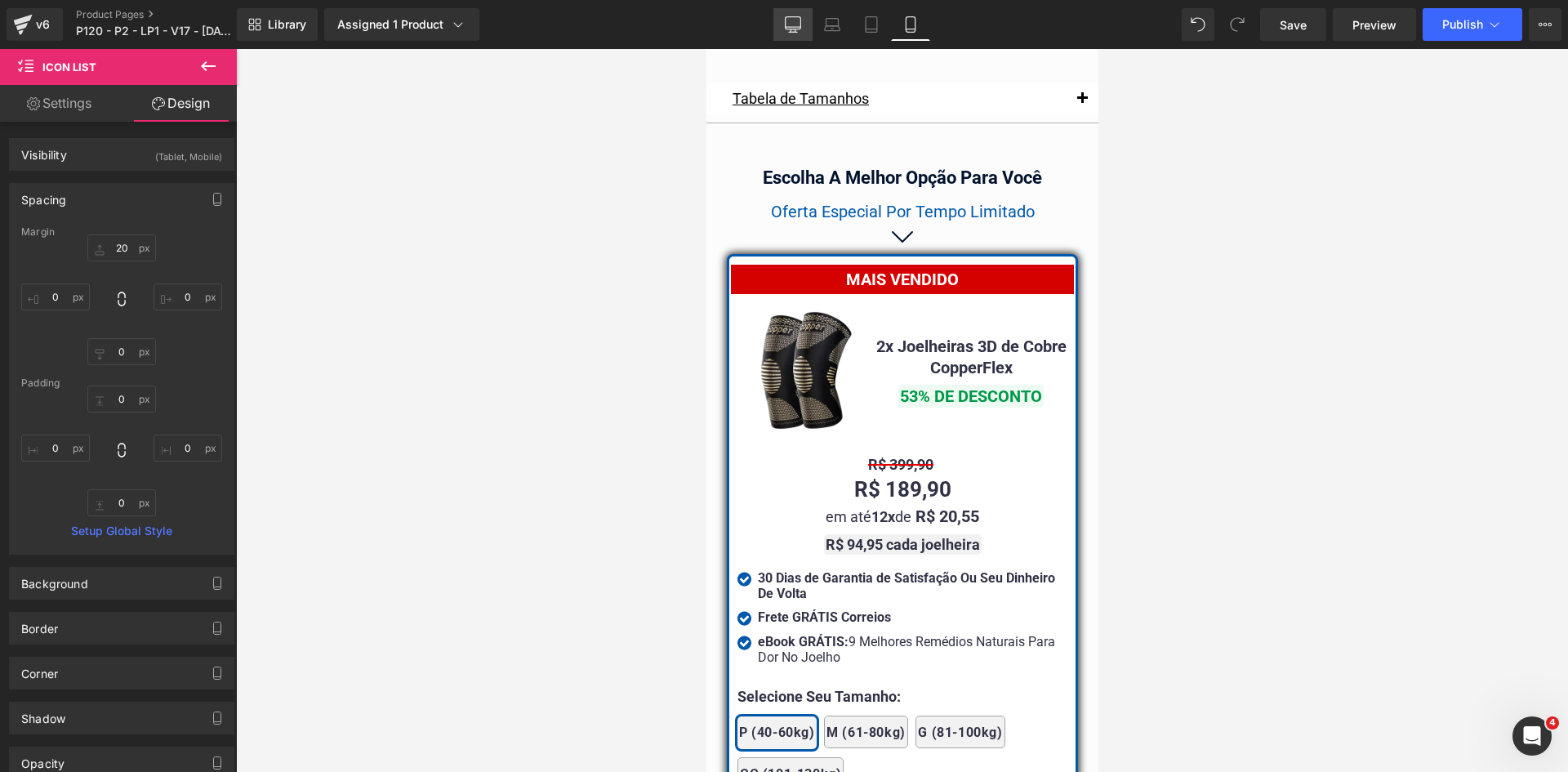
drag, startPoint x: 801, startPoint y: 23, endPoint x: 749, endPoint y: 117, distance: 107.4
click at [801, 23] on icon at bounding box center [793, 23] width 16 height 12
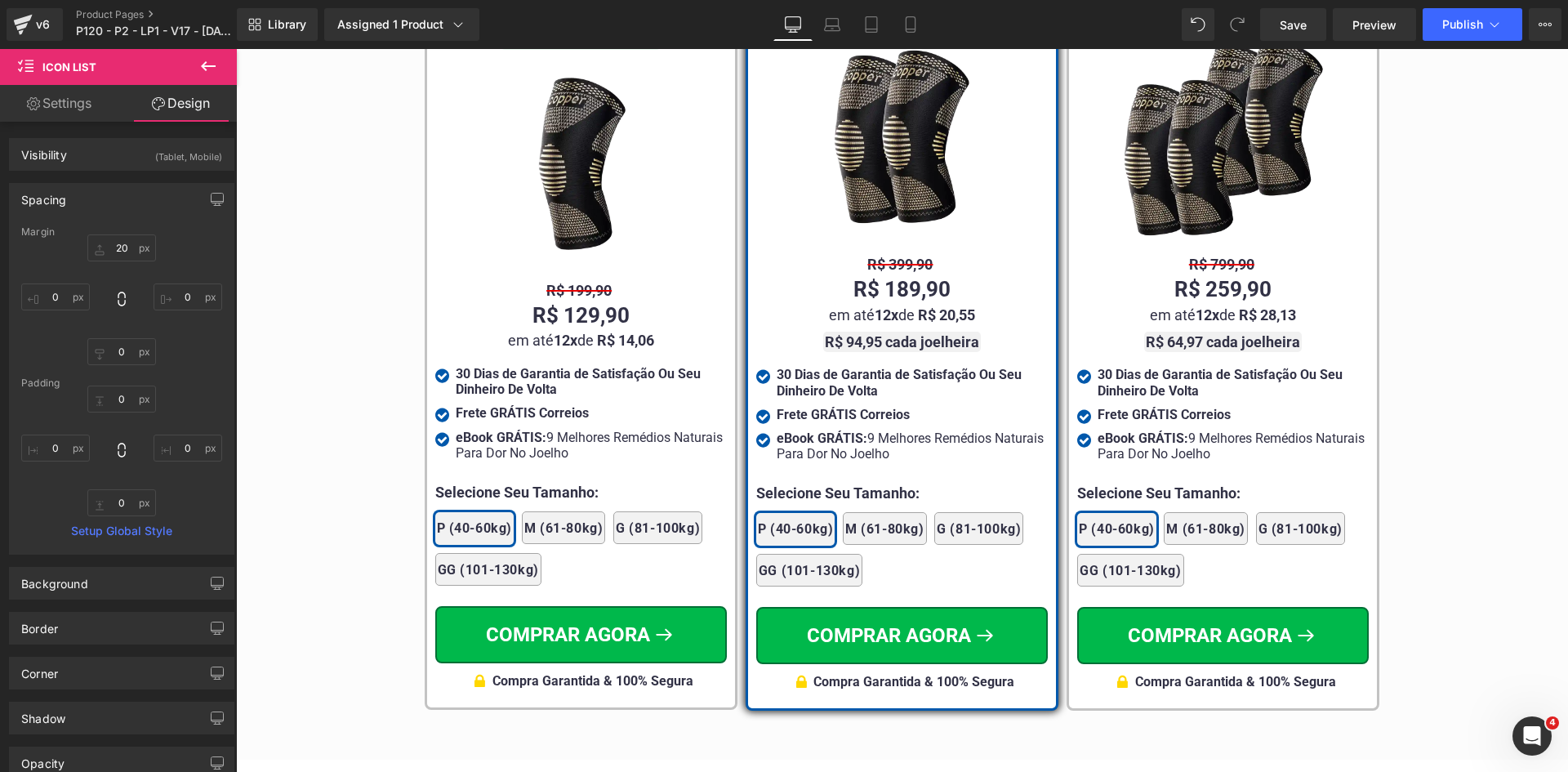
scroll to position [9555, 0]
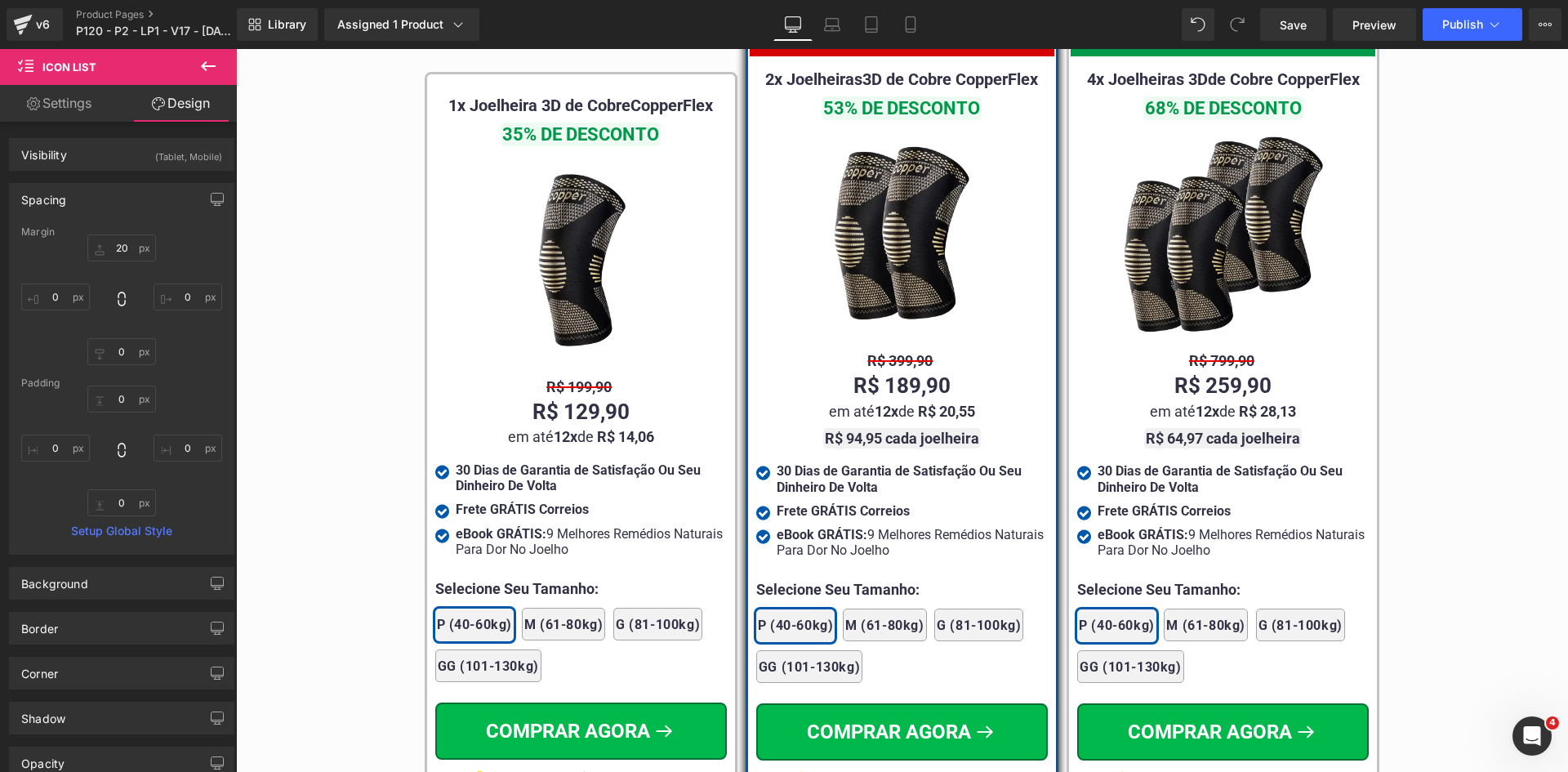
click at [912, 27] on icon at bounding box center [910, 23] width 16 height 16
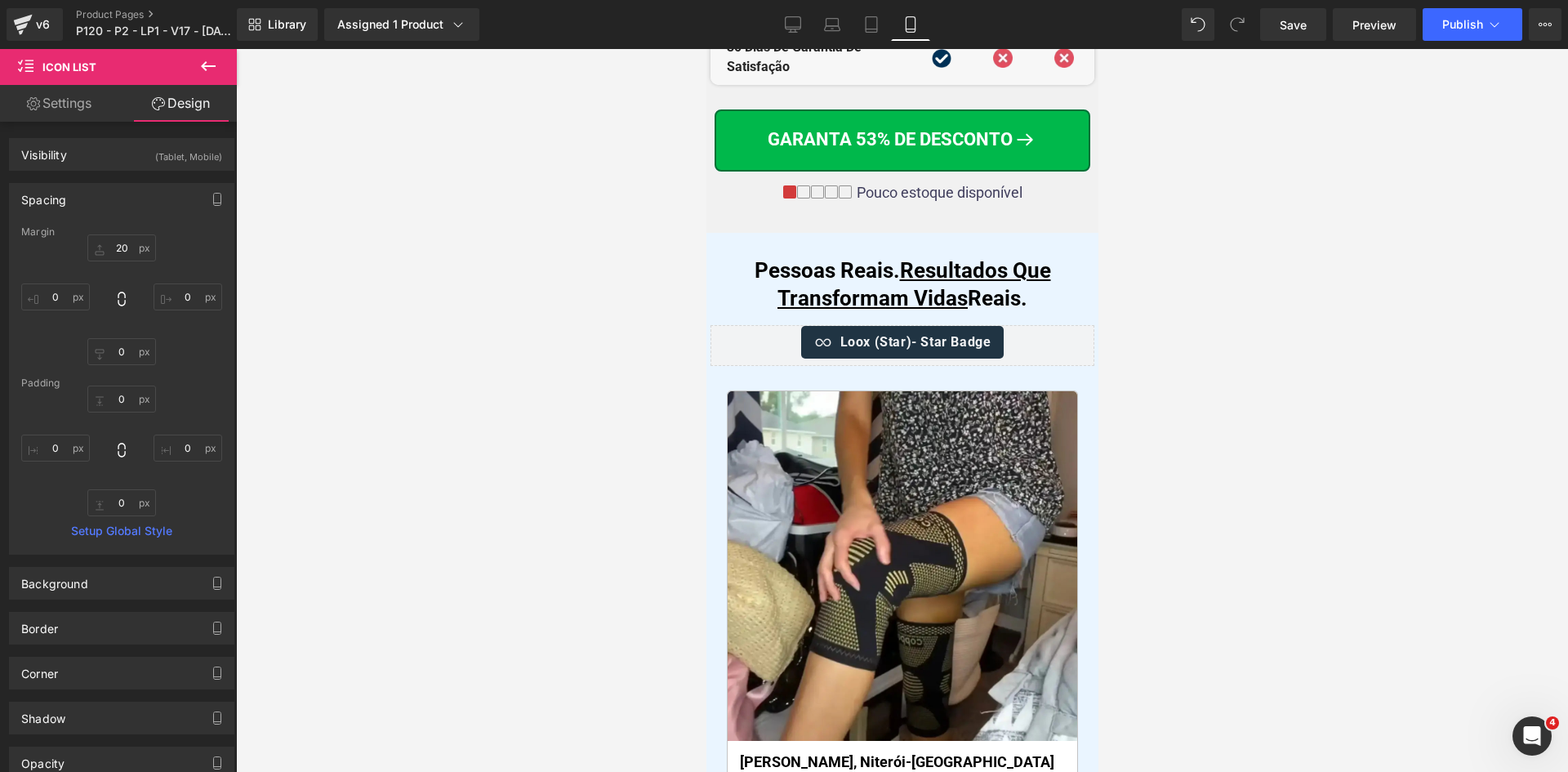
scroll to position [14418, 0]
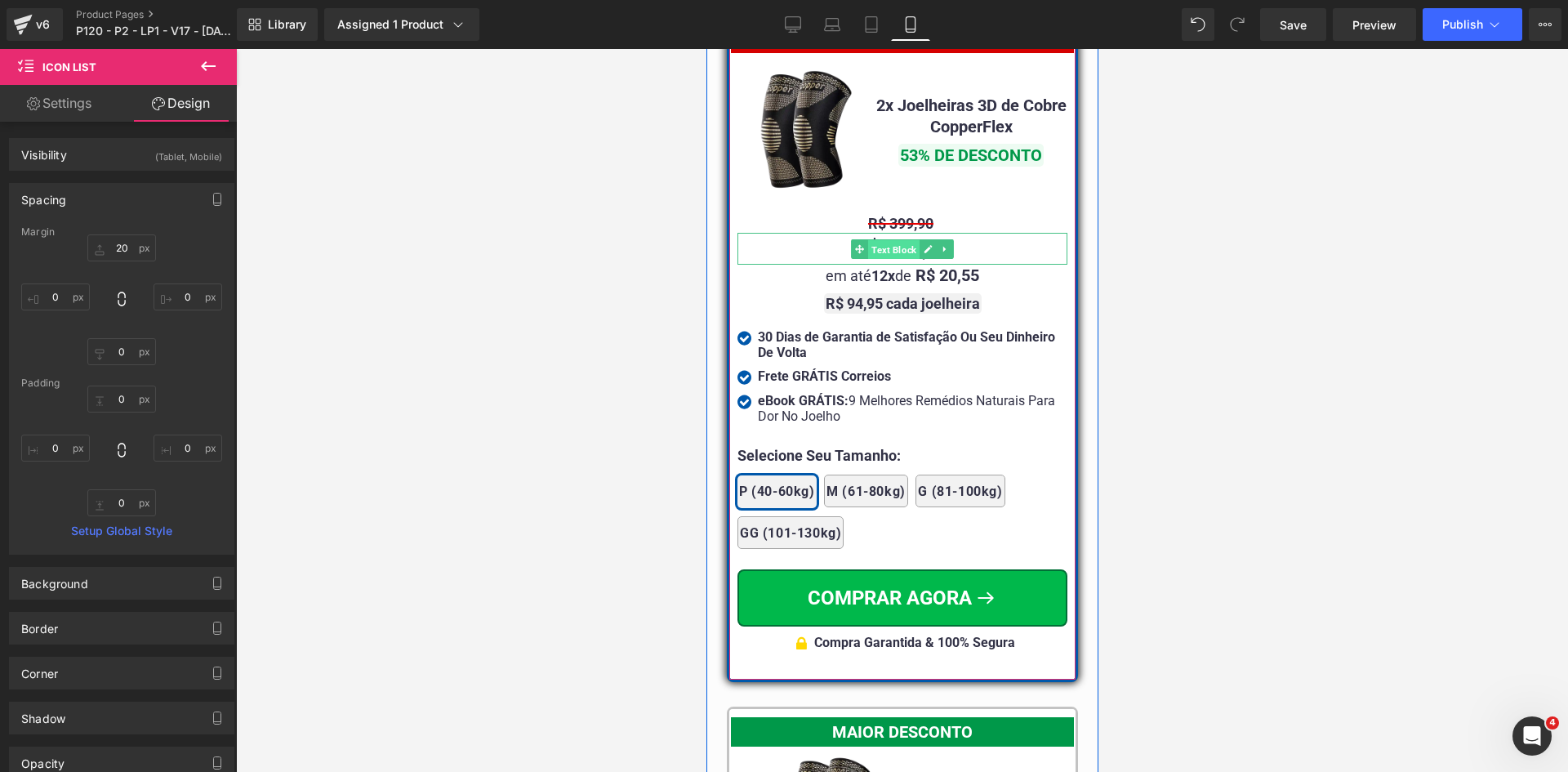
click at [883, 240] on span "Text Block" at bounding box center [893, 250] width 52 height 20
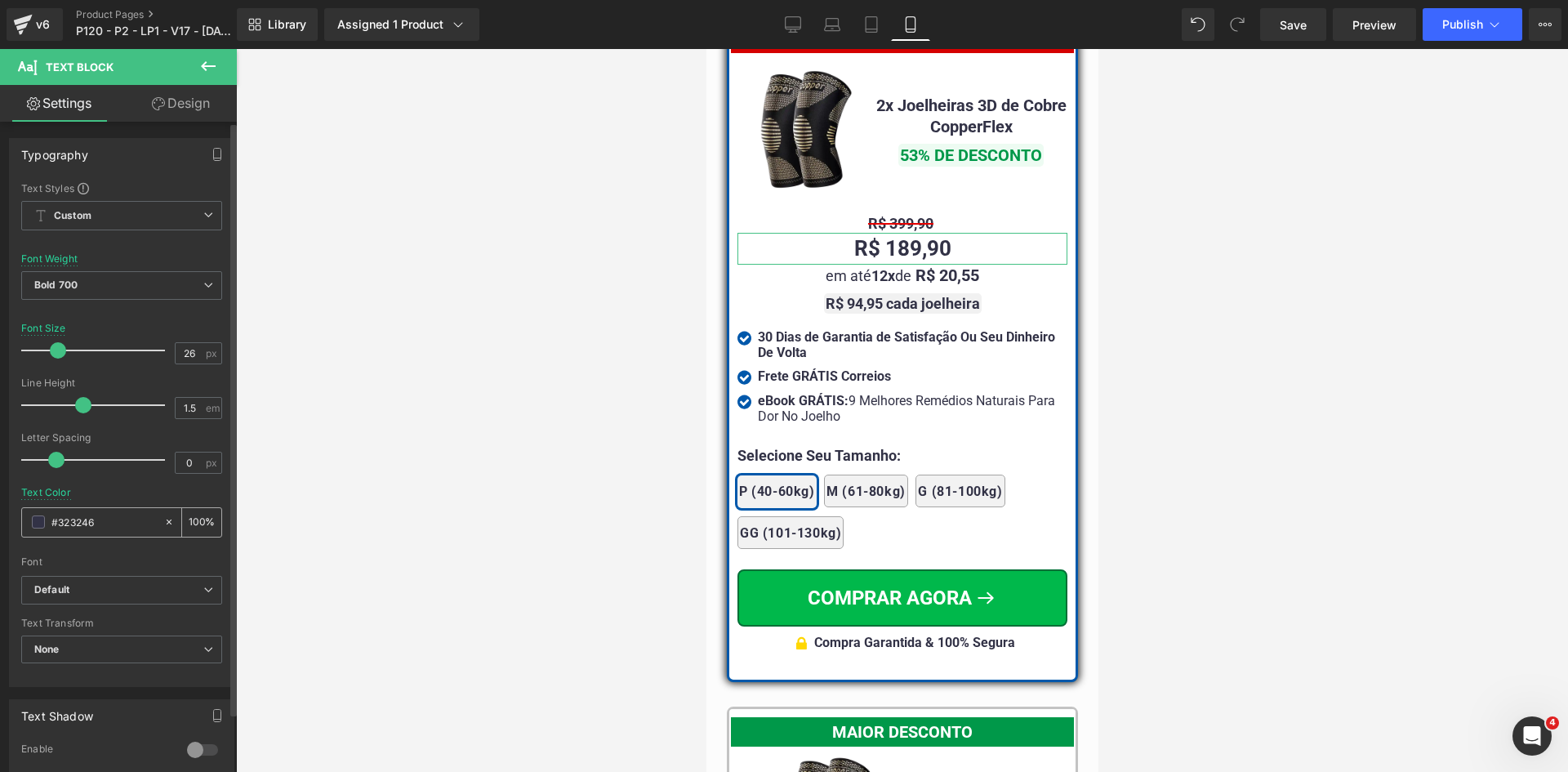
drag, startPoint x: 98, startPoint y: 523, endPoint x: 80, endPoint y: 524, distance: 18.0
click at [80, 524] on input "#323246" at bounding box center [103, 521] width 104 height 18
type input "#323246"
click at [1501, 15] on button "Publish" at bounding box center [1472, 24] width 100 height 33
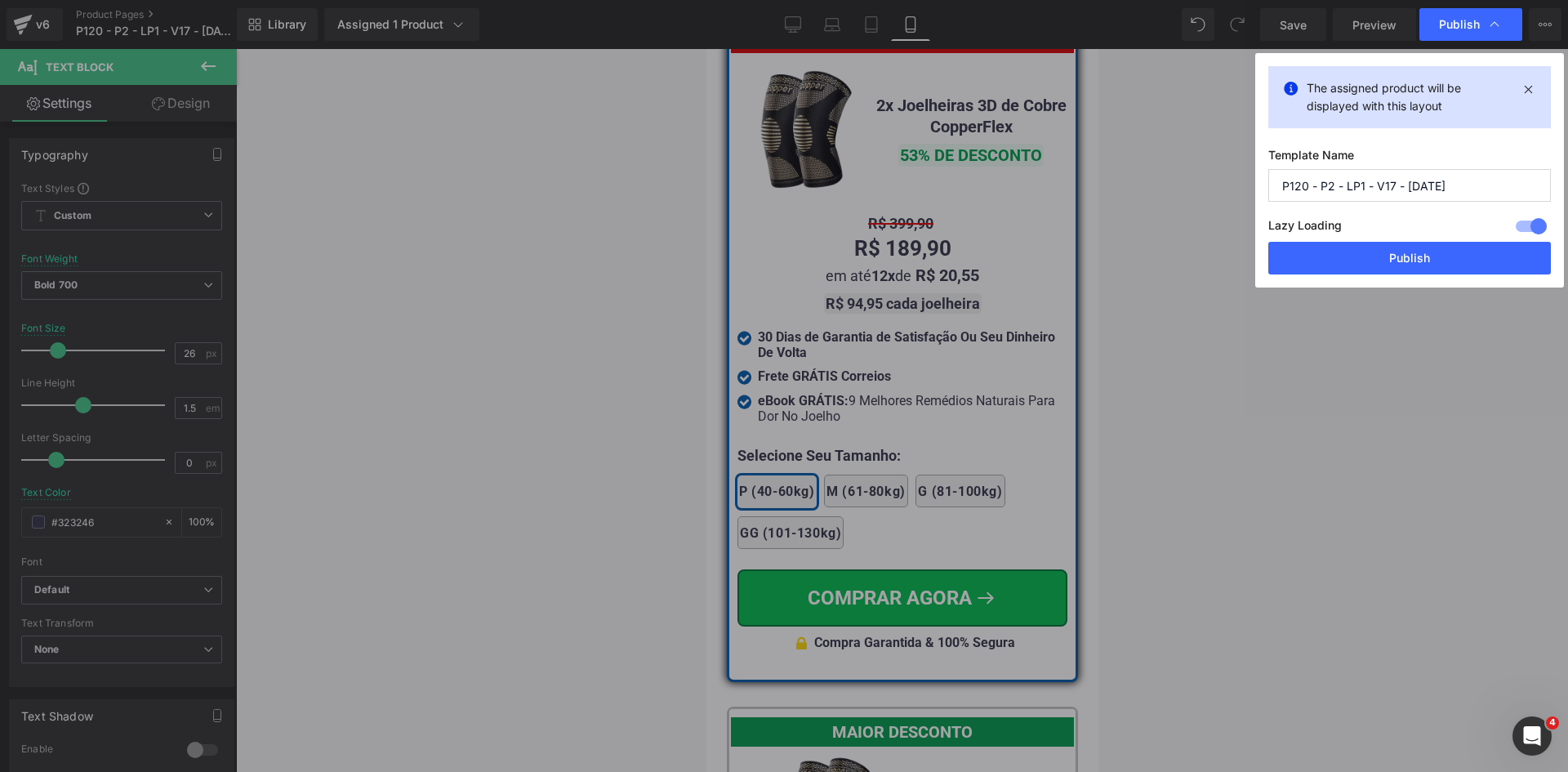
click at [1423, 261] on button "Publish" at bounding box center [1409, 257] width 283 height 33
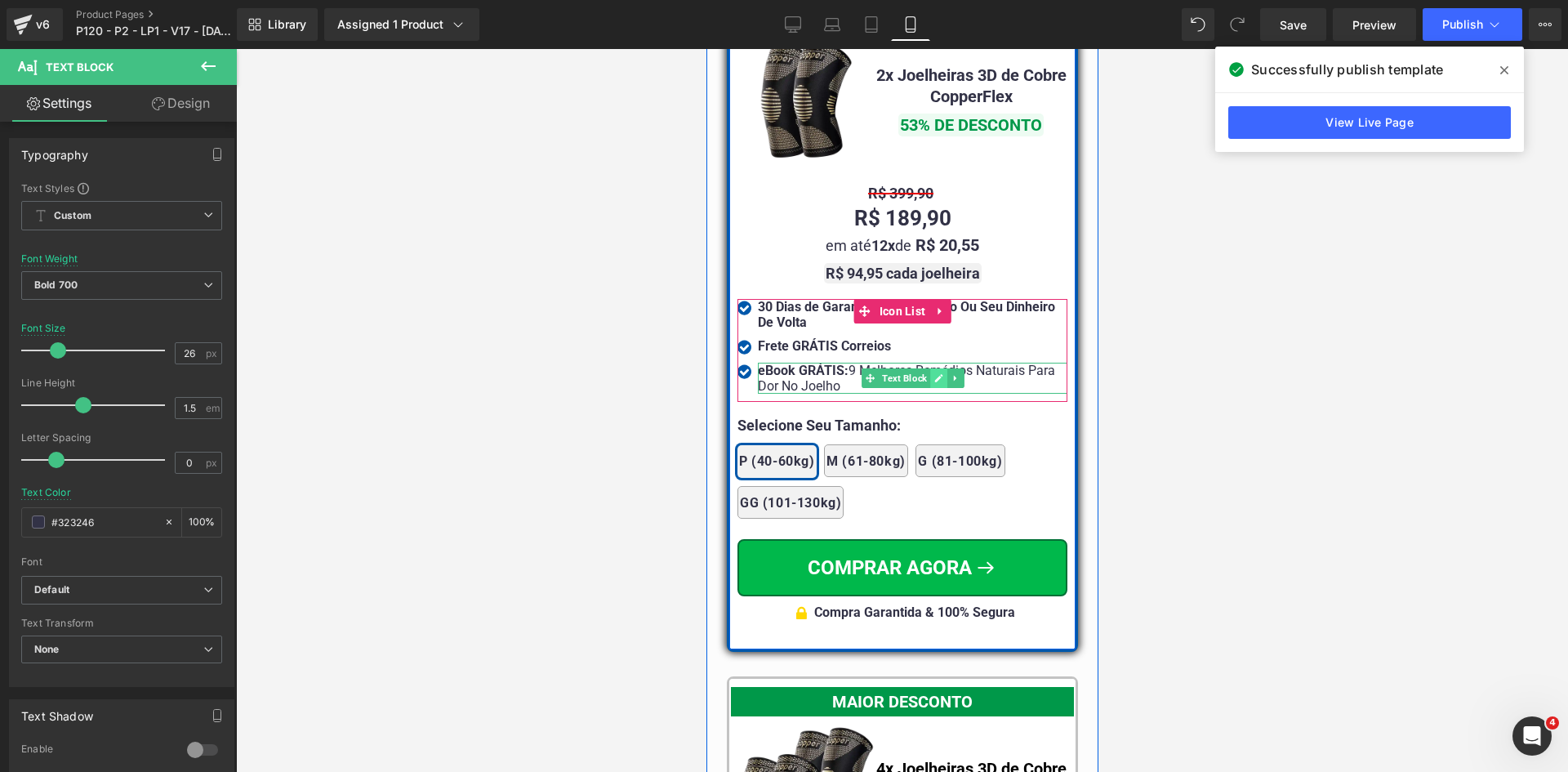
scroll to position [14500, 0]
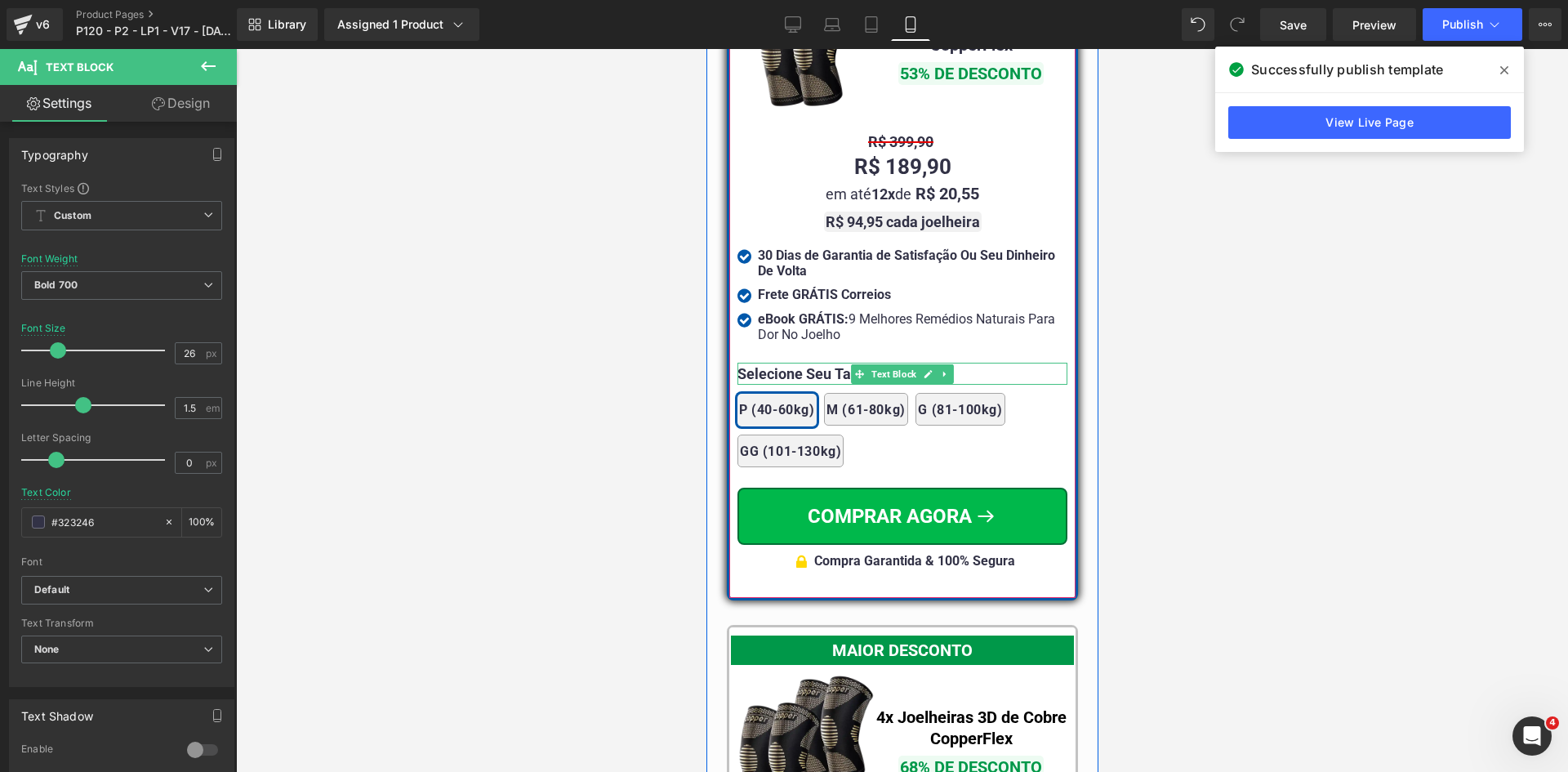
click at [753, 363] on p "Selecione Seu Tamanho:" at bounding box center [900, 373] width 330 height 22
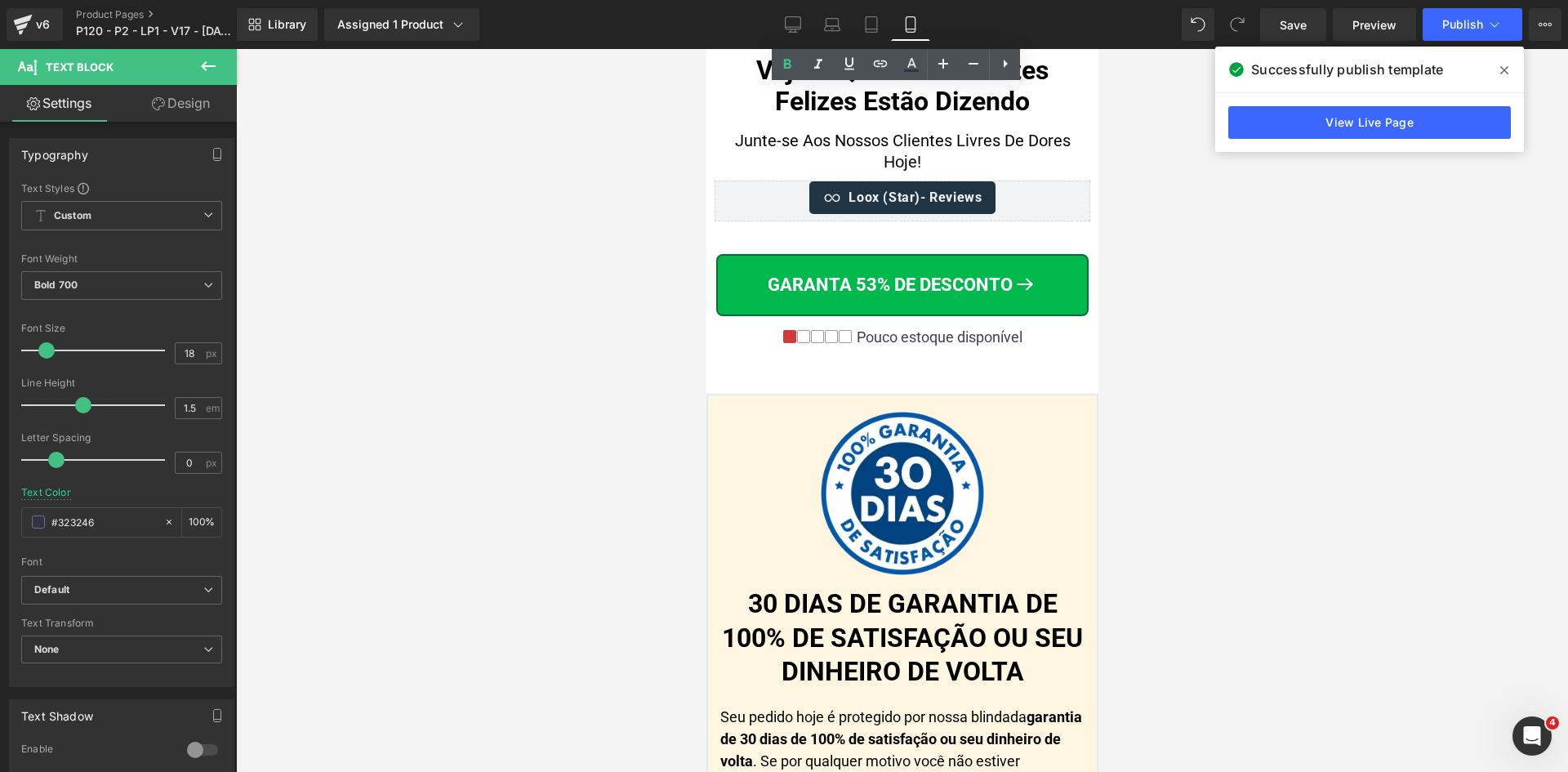
scroll to position [17032, 0]
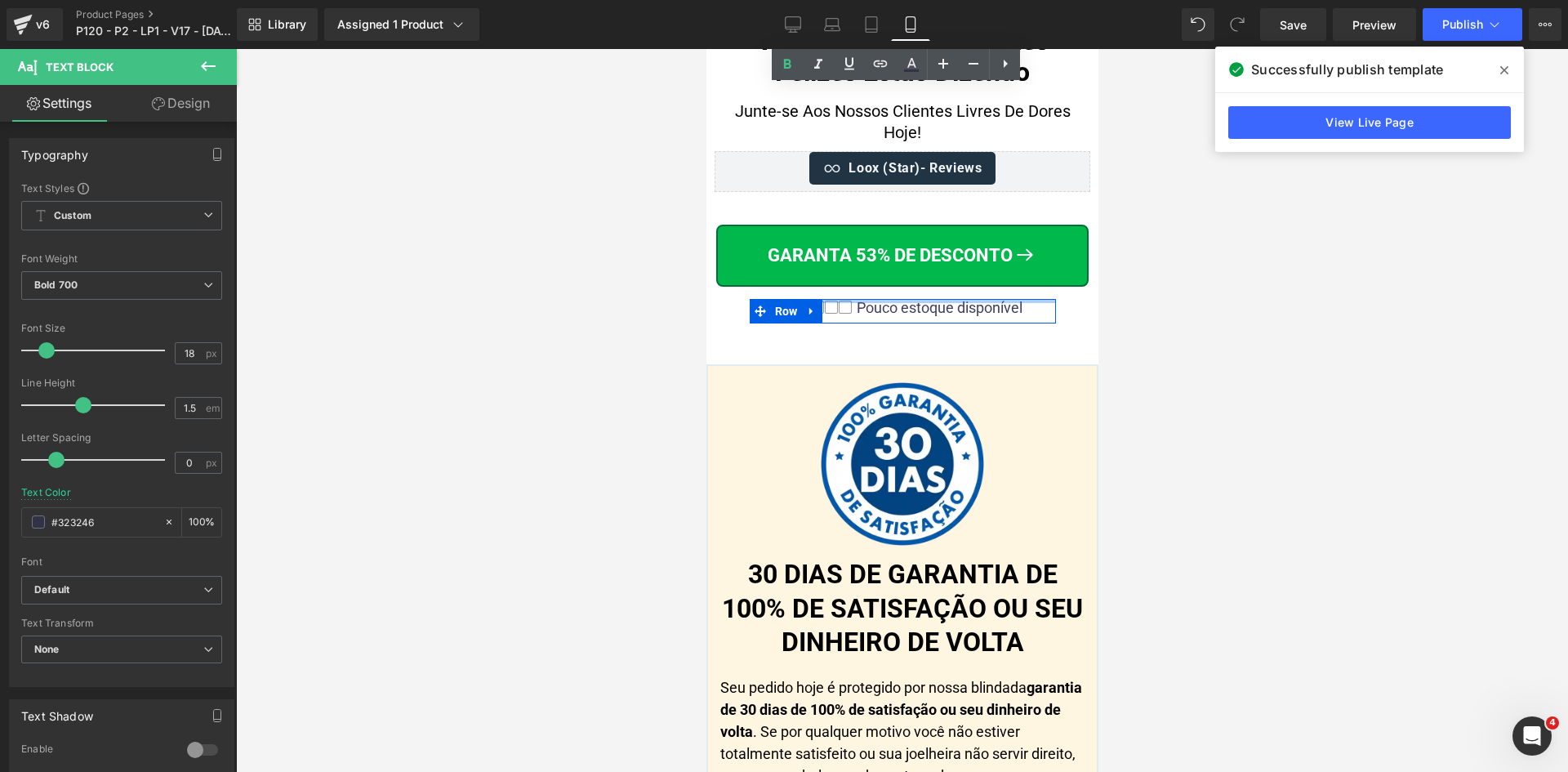
click at [987, 299] on div at bounding box center [901, 301] width 306 height 4
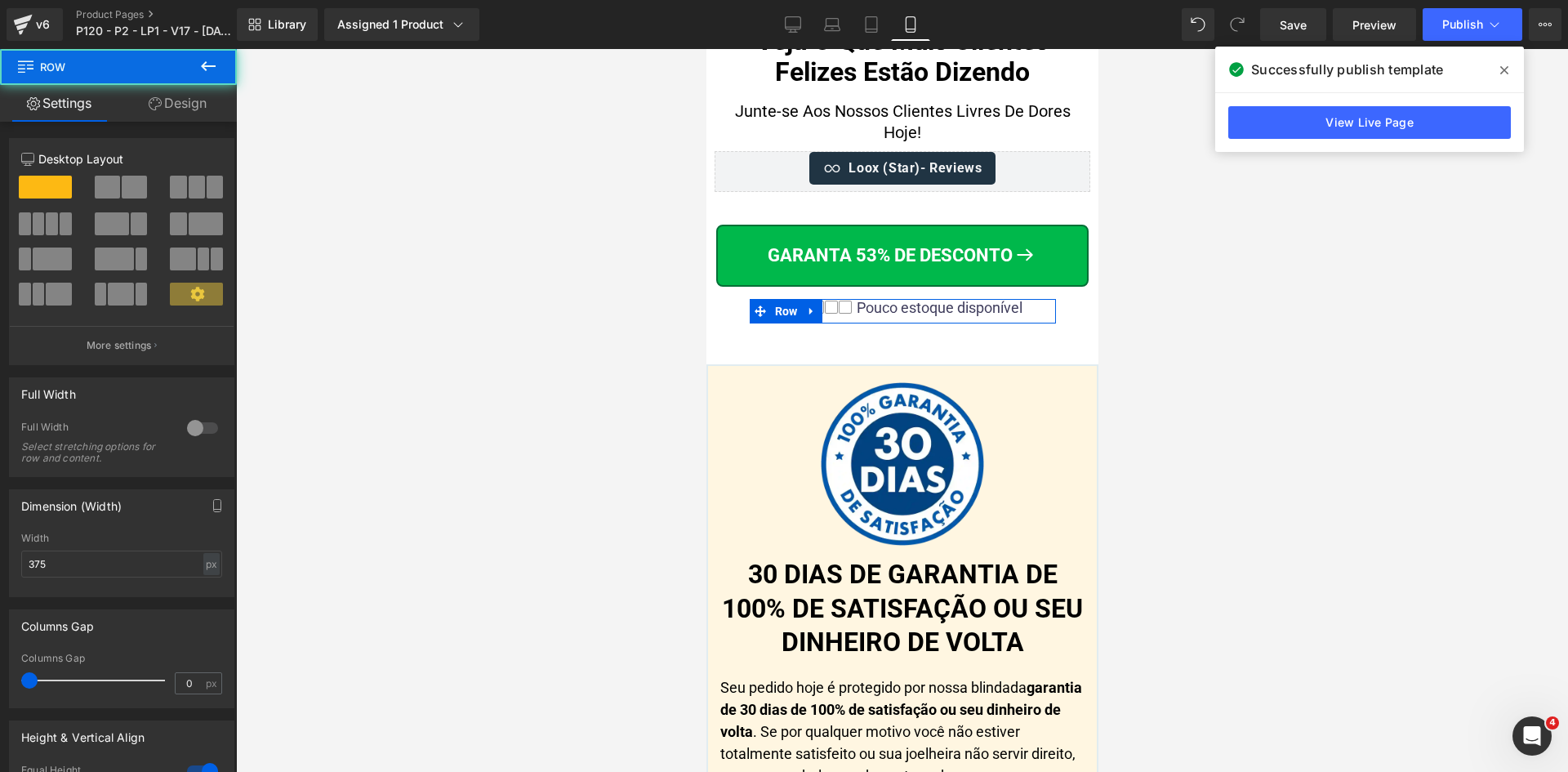
click at [991, 299] on div "Pouco estoque disponível" at bounding box center [936, 307] width 170 height 18
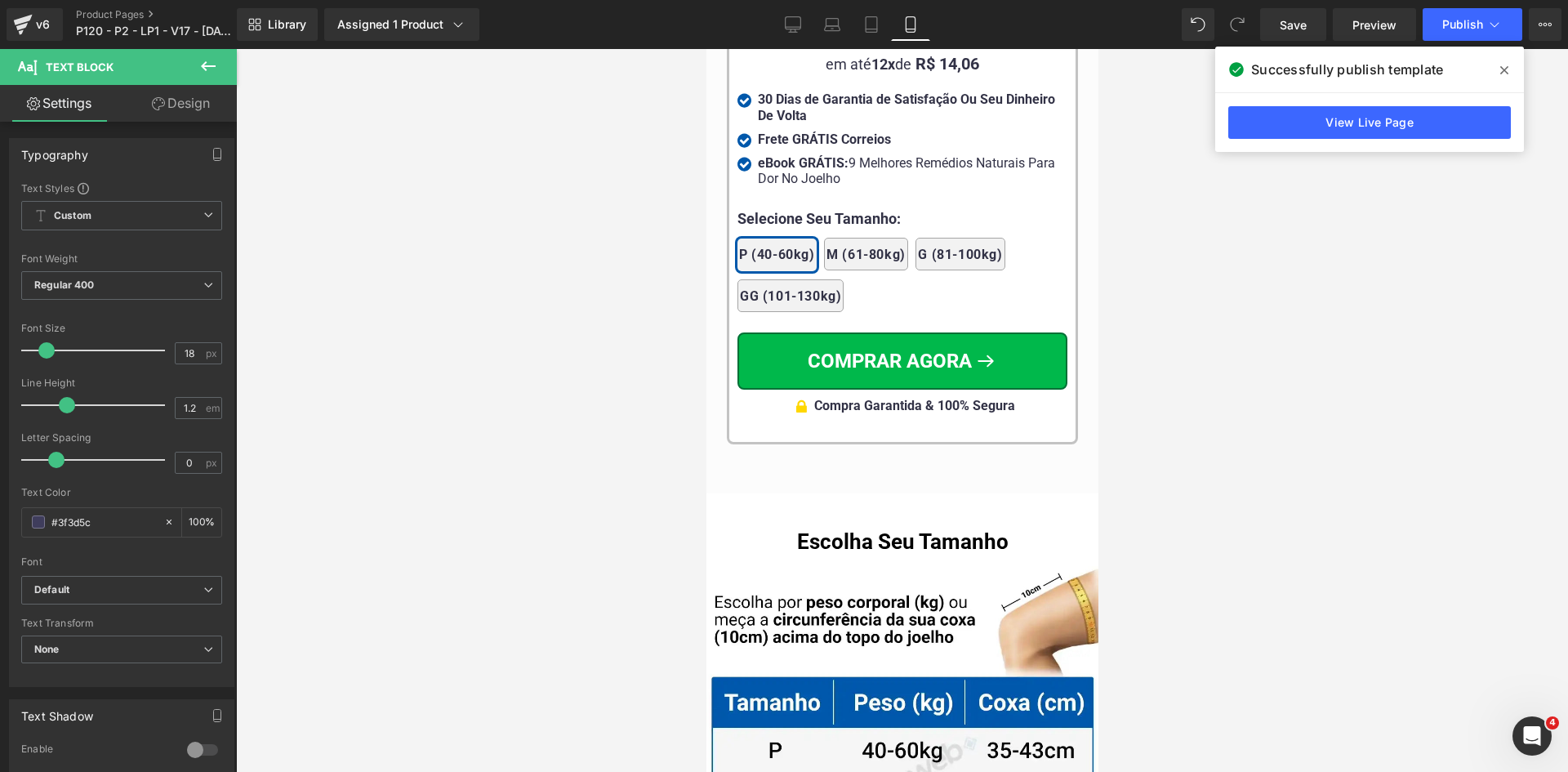
scroll to position [15719, 0]
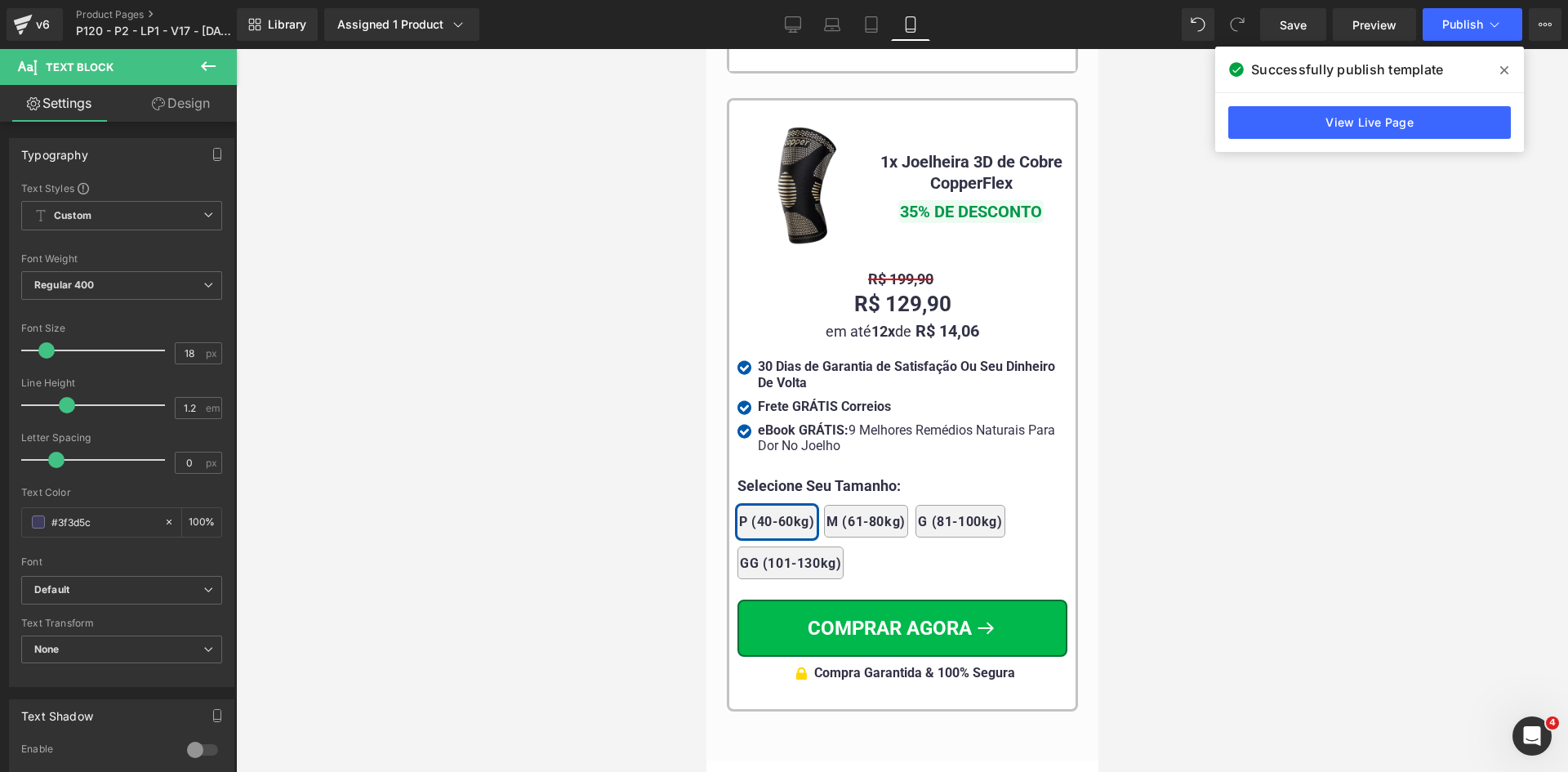
drag, startPoint x: 1092, startPoint y: 470, endPoint x: 1810, endPoint y: 652, distance: 740.7
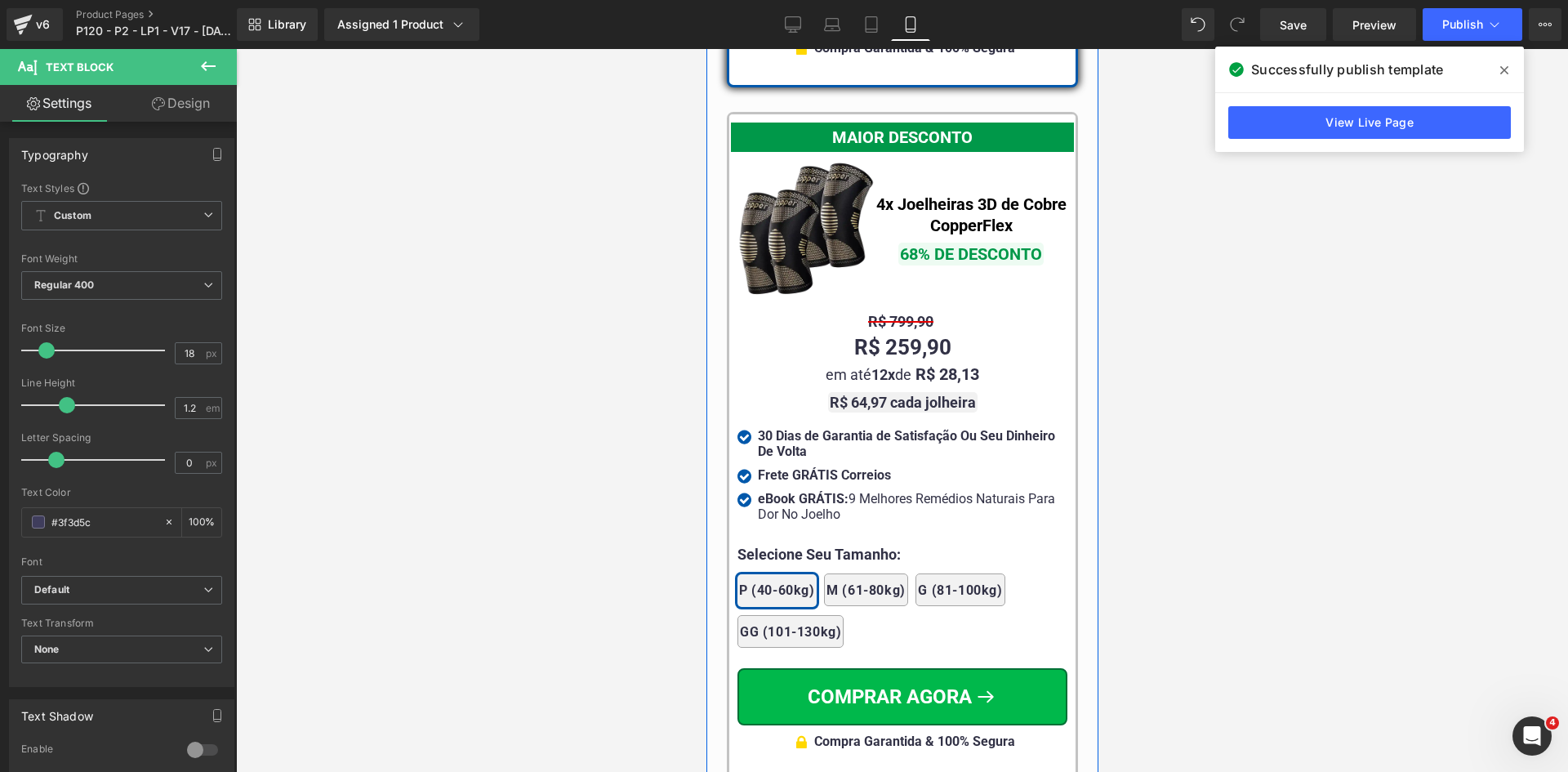
scroll to position [14984, 0]
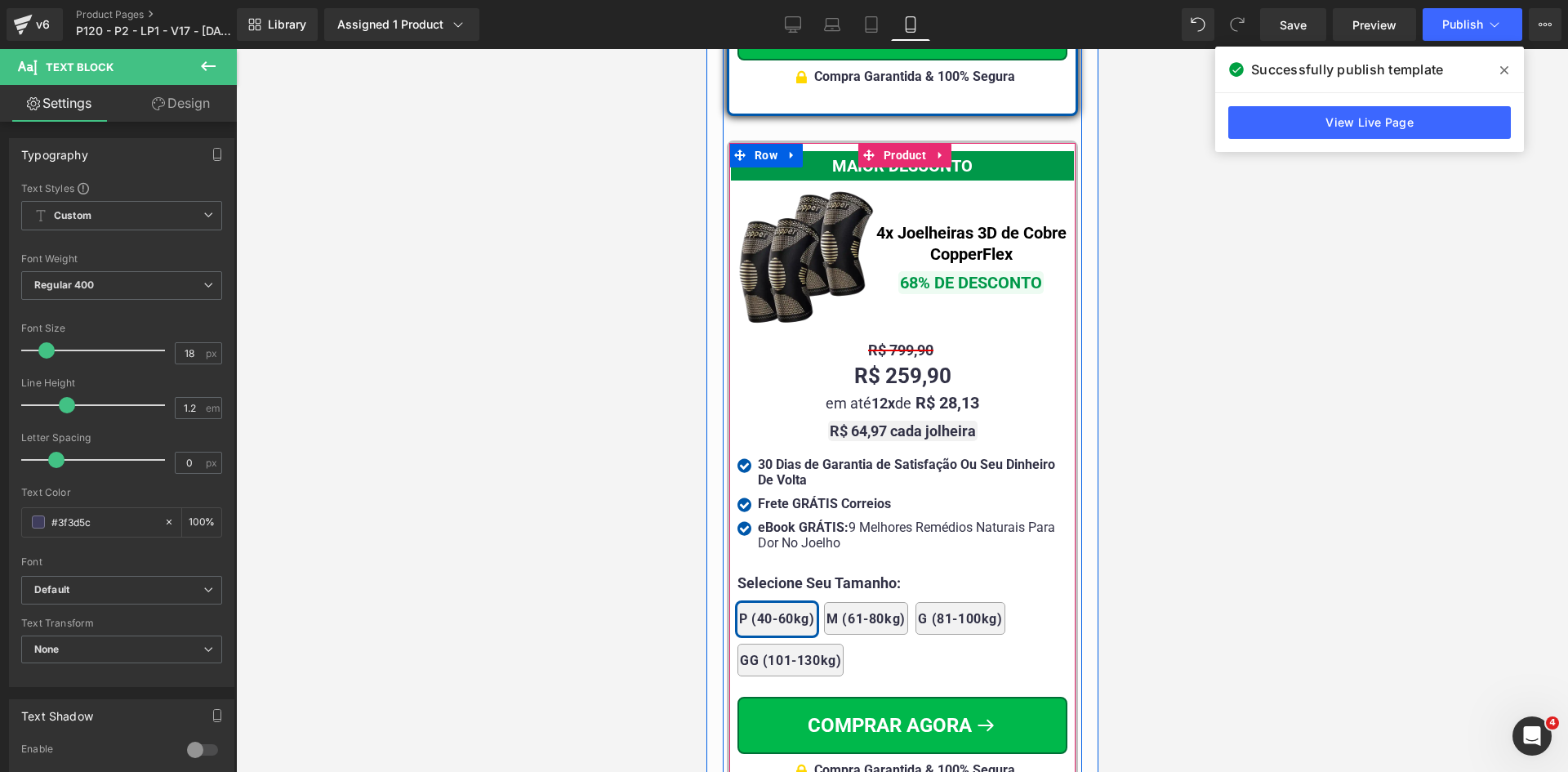
click at [957, 423] on strong "R$ 64,97 cada jolheira" at bounding box center [902, 431] width 146 height 17
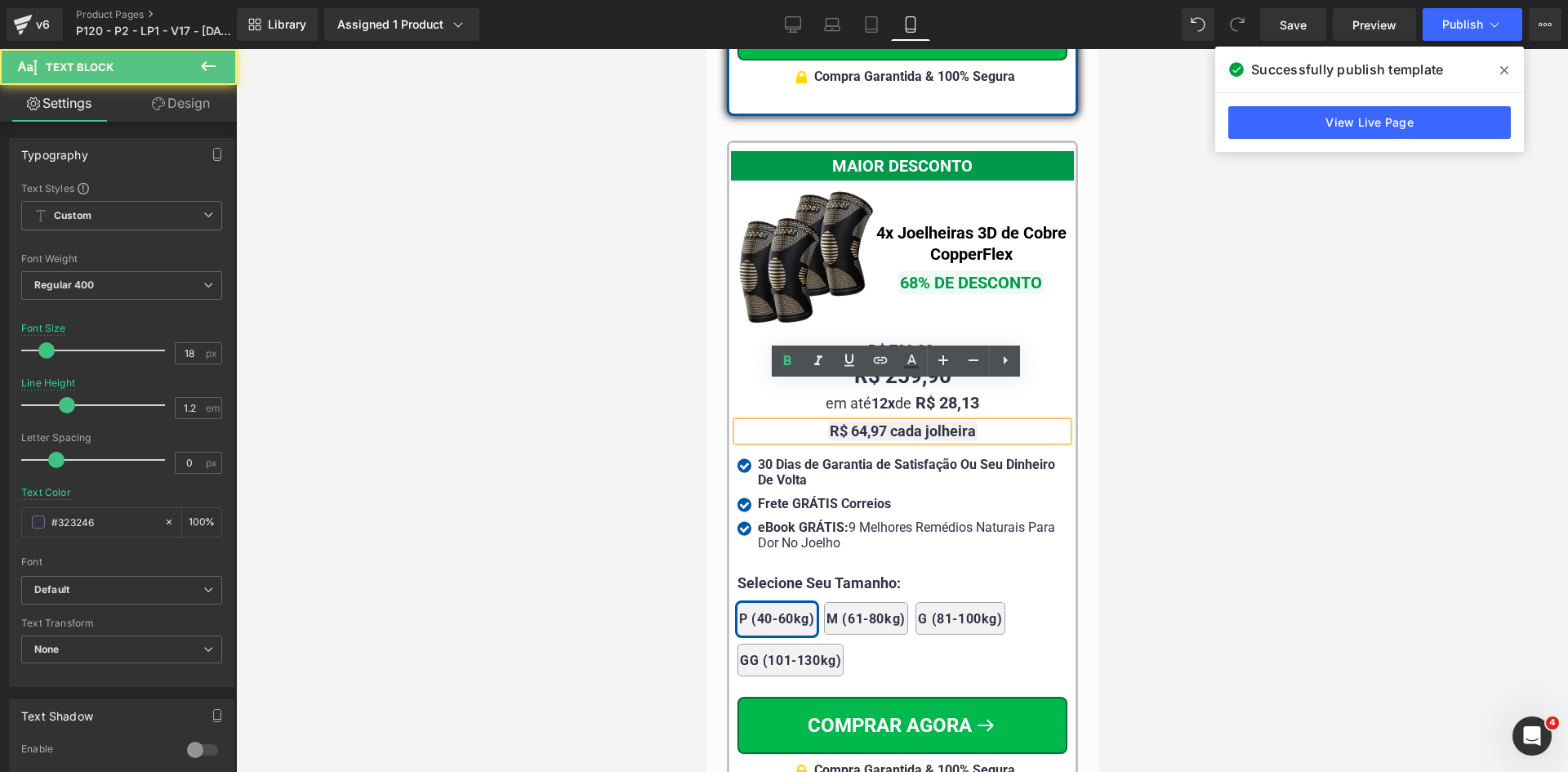
click at [931, 423] on strong "R$ 64,97 cada jolheira" at bounding box center [902, 431] width 146 height 17
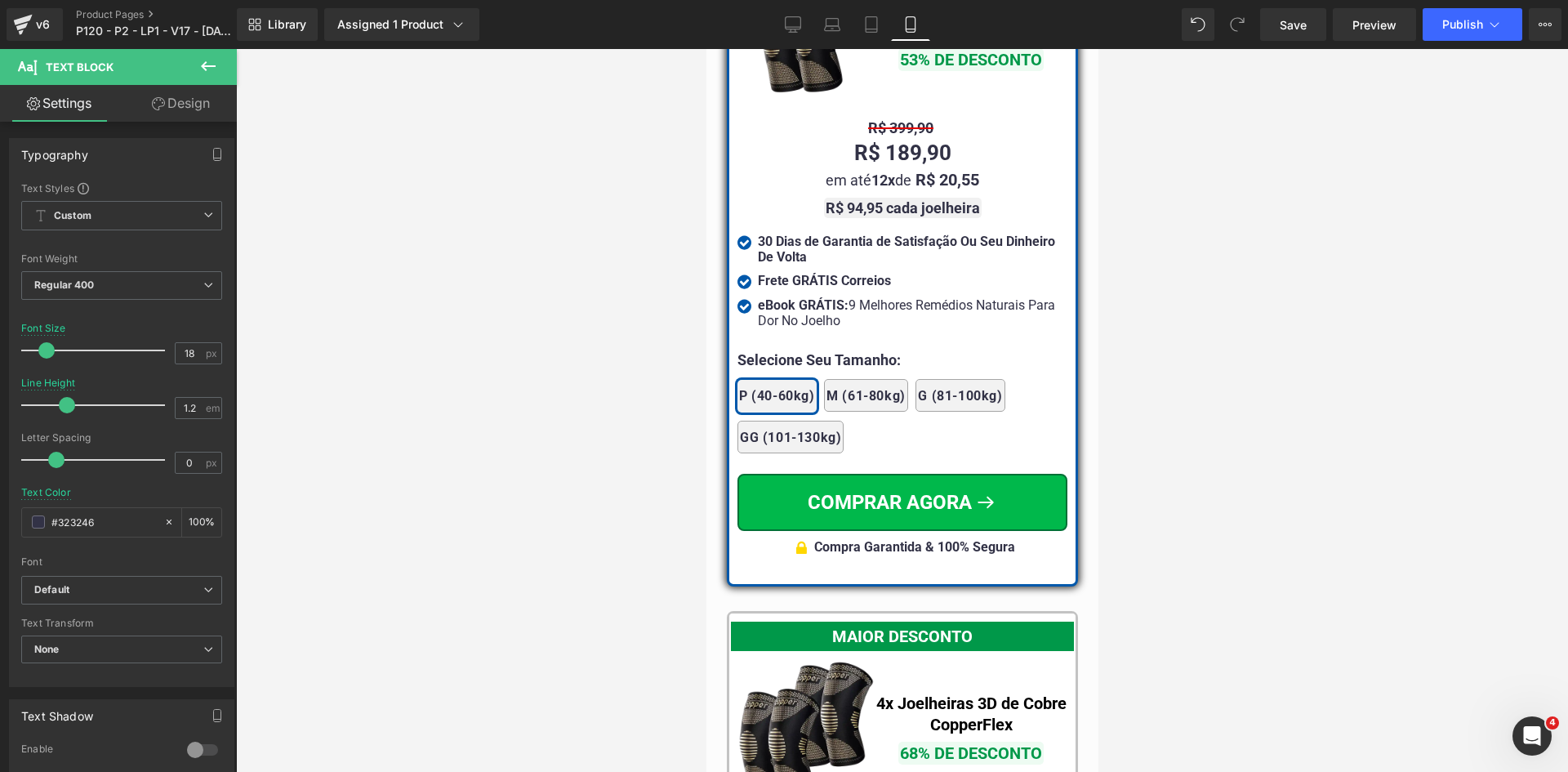
scroll to position [14494, 0]
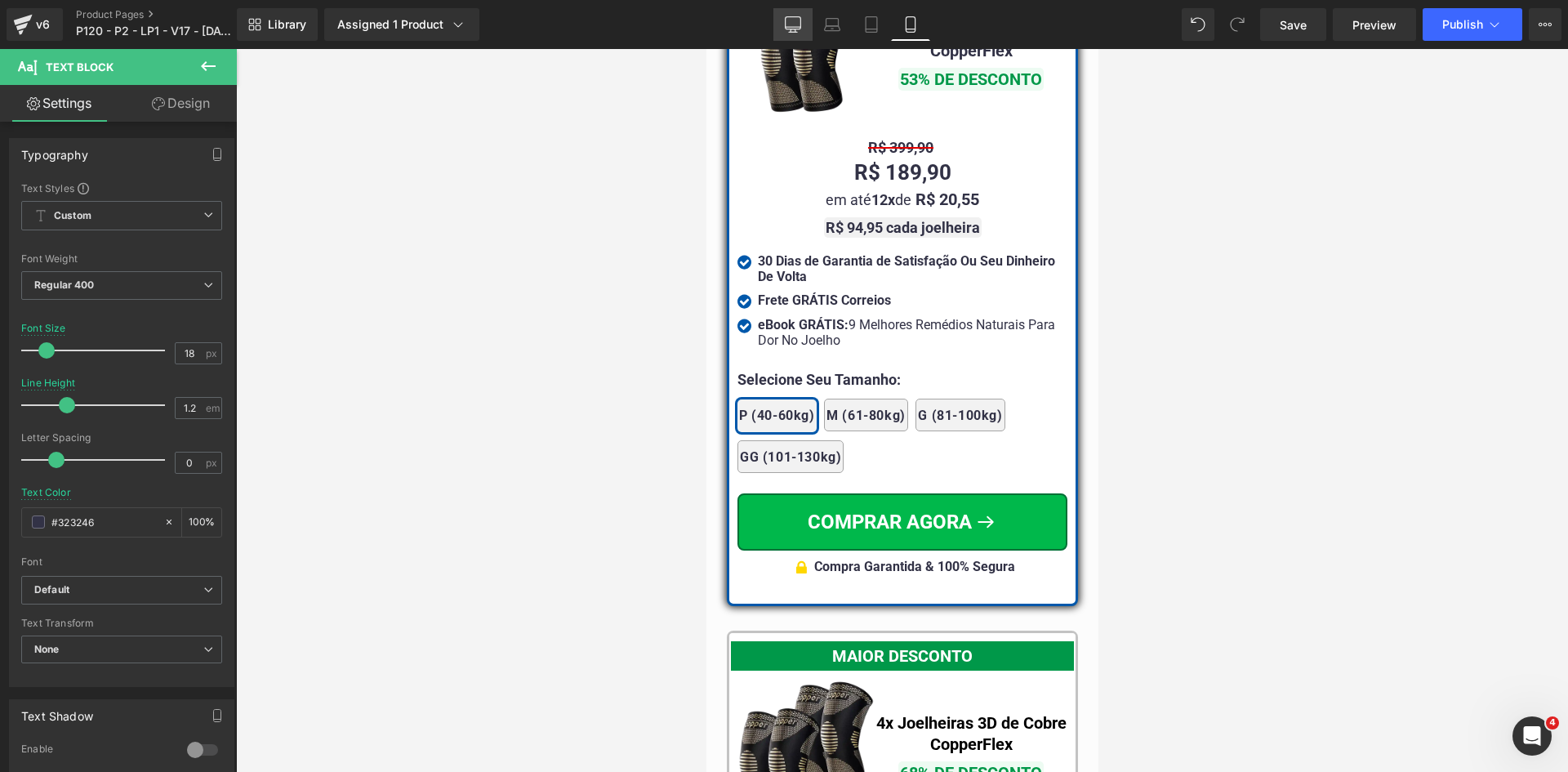
drag, startPoint x: 782, startPoint y: 26, endPoint x: 723, endPoint y: 160, distance: 146.4
click at [782, 26] on link "Desktop" at bounding box center [793, 24] width 39 height 33
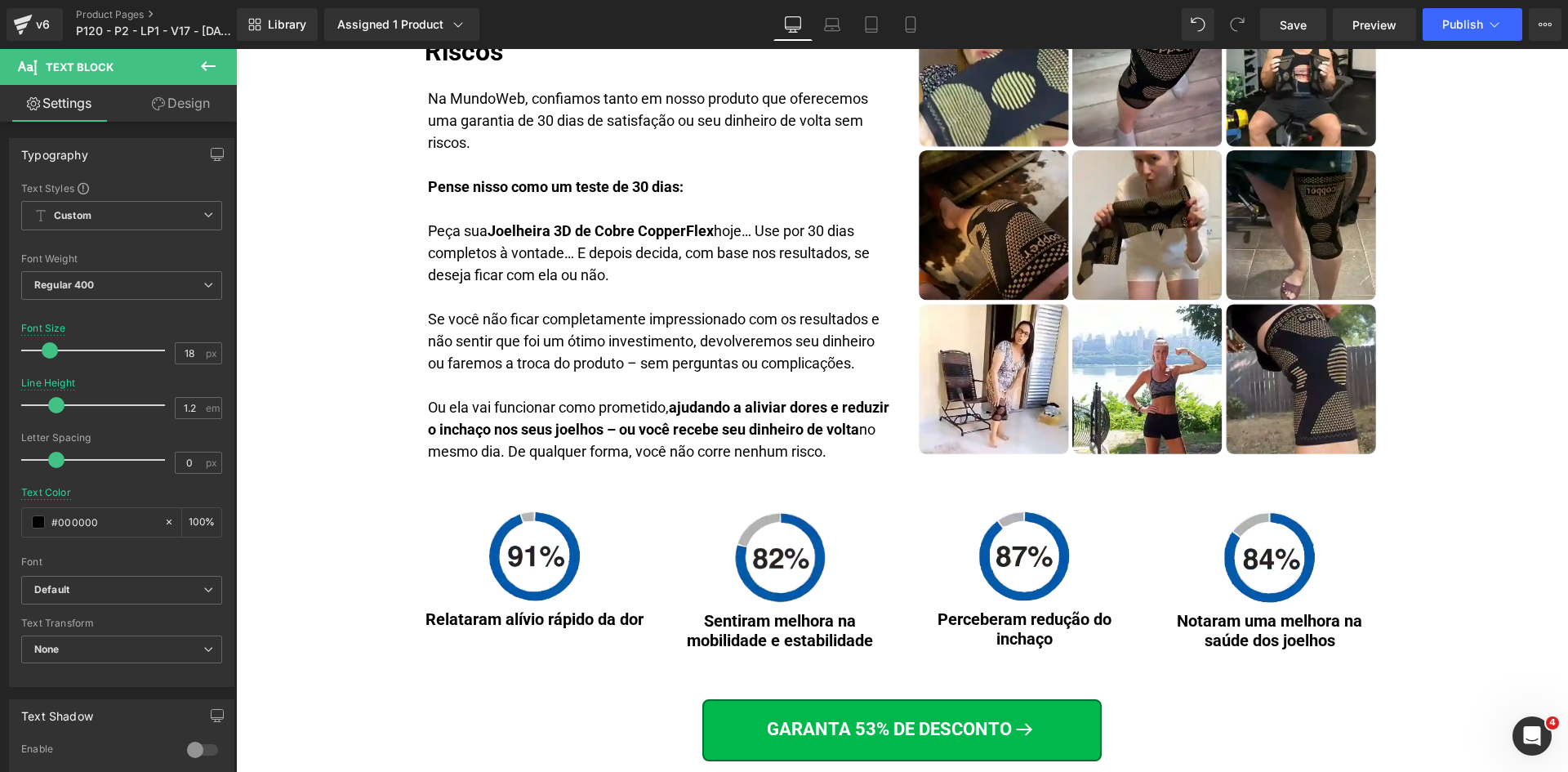
scroll to position [9377, 0]
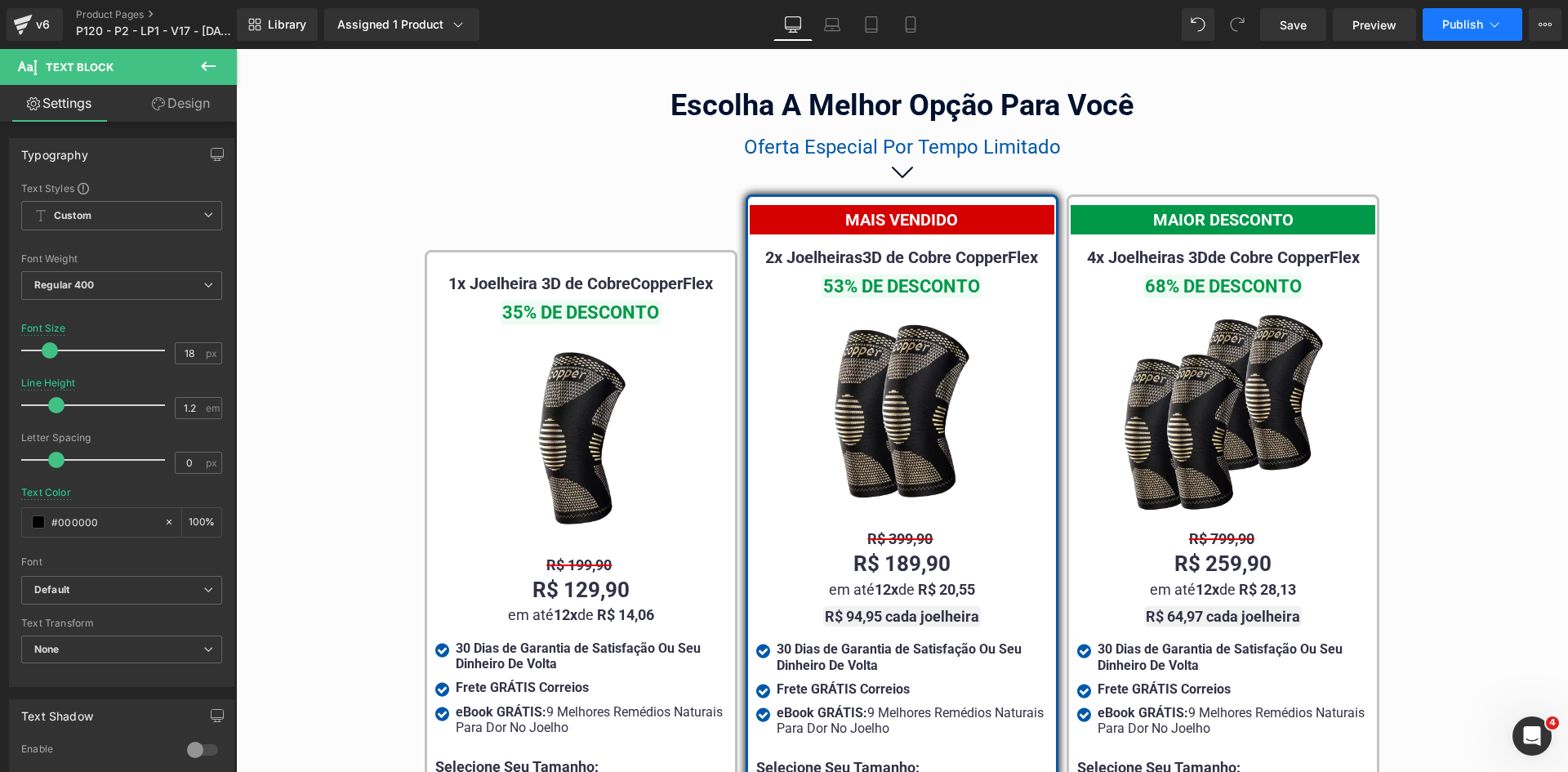
click at [1475, 19] on span "Publish" at bounding box center [1462, 24] width 40 height 13
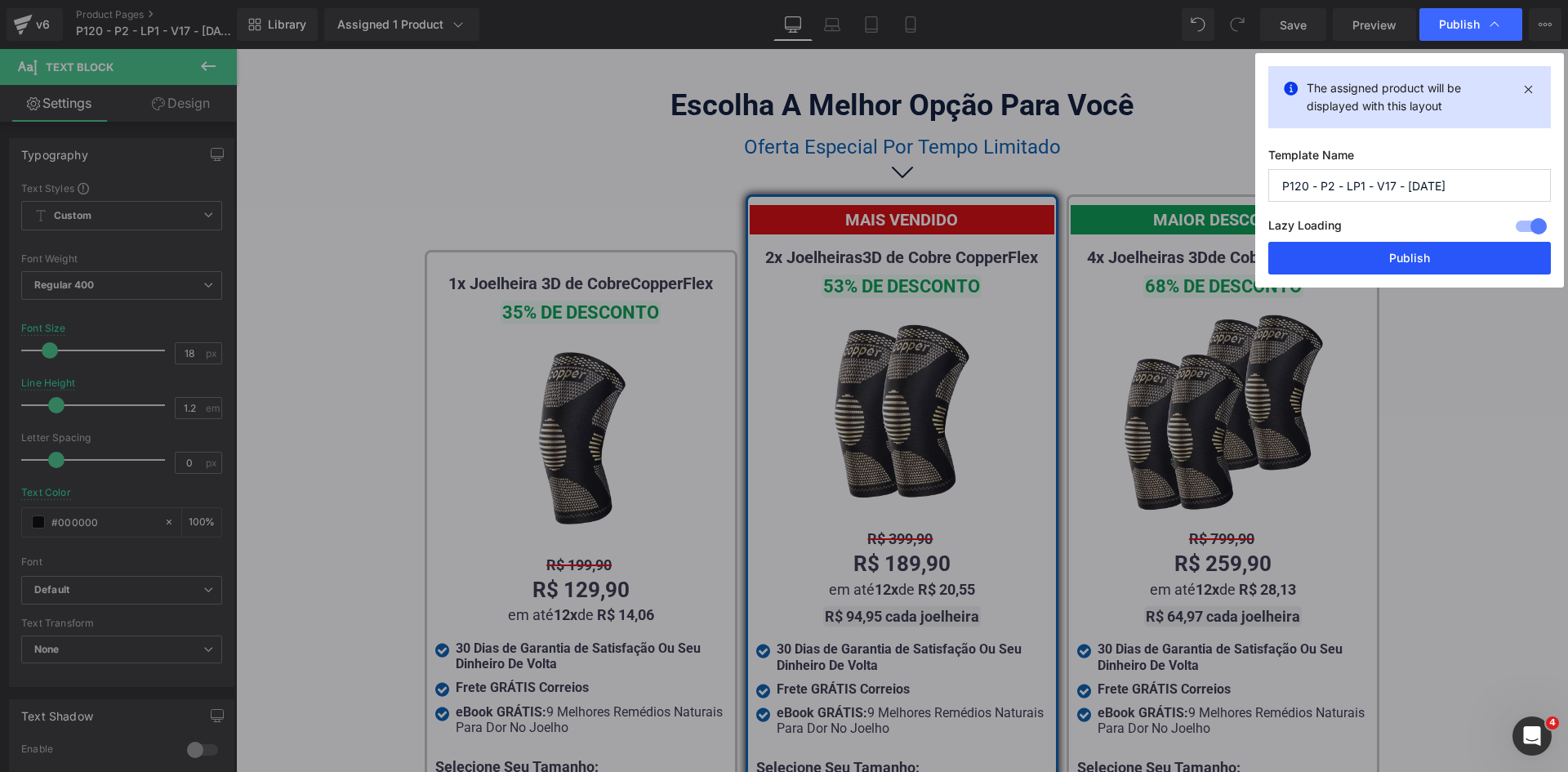
drag, startPoint x: 1410, startPoint y: 250, endPoint x: 708, endPoint y: 178, distance: 705.7
click at [1410, 250] on button "Publish" at bounding box center [1409, 257] width 283 height 33
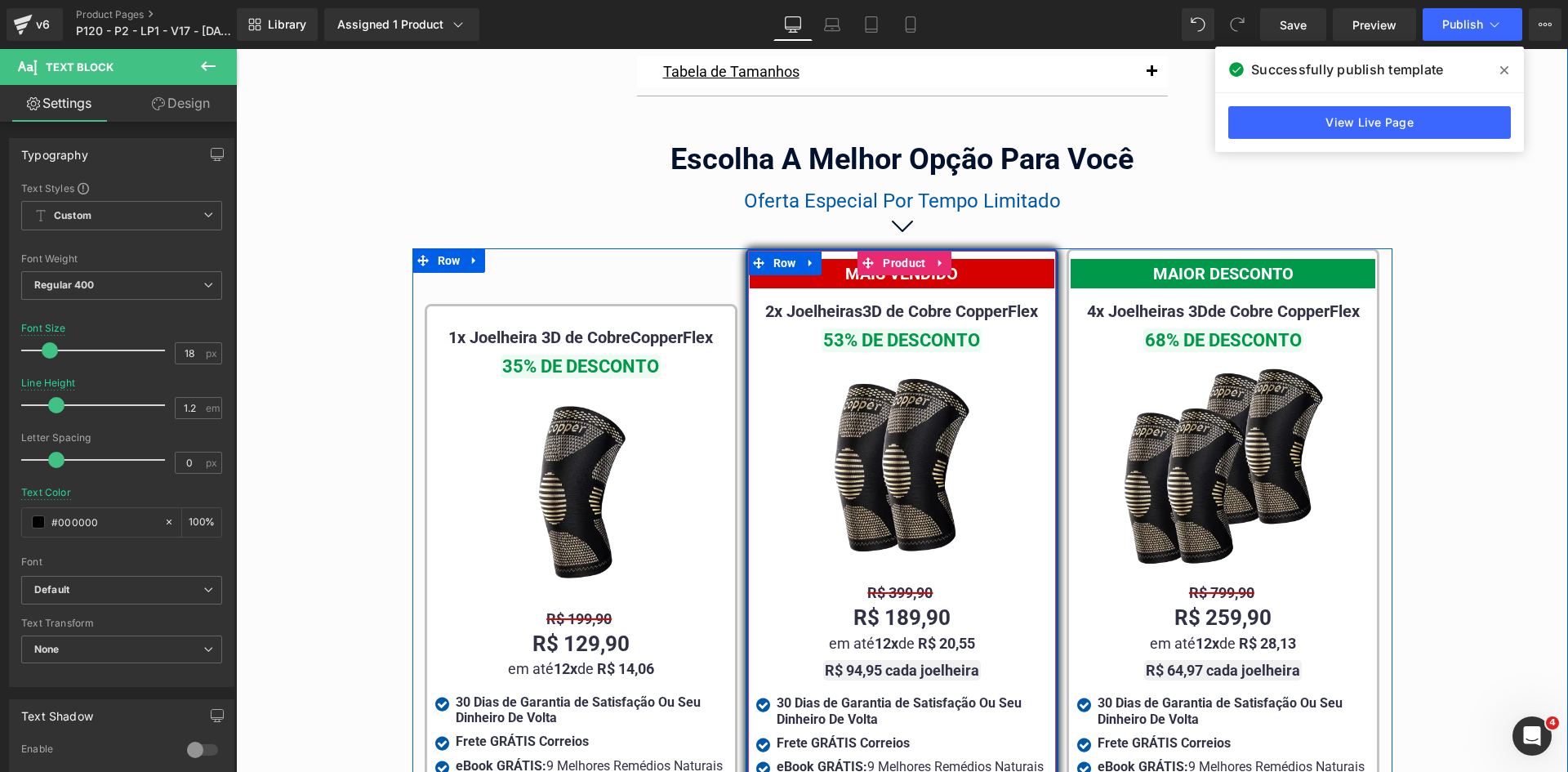
scroll to position [9295, 0]
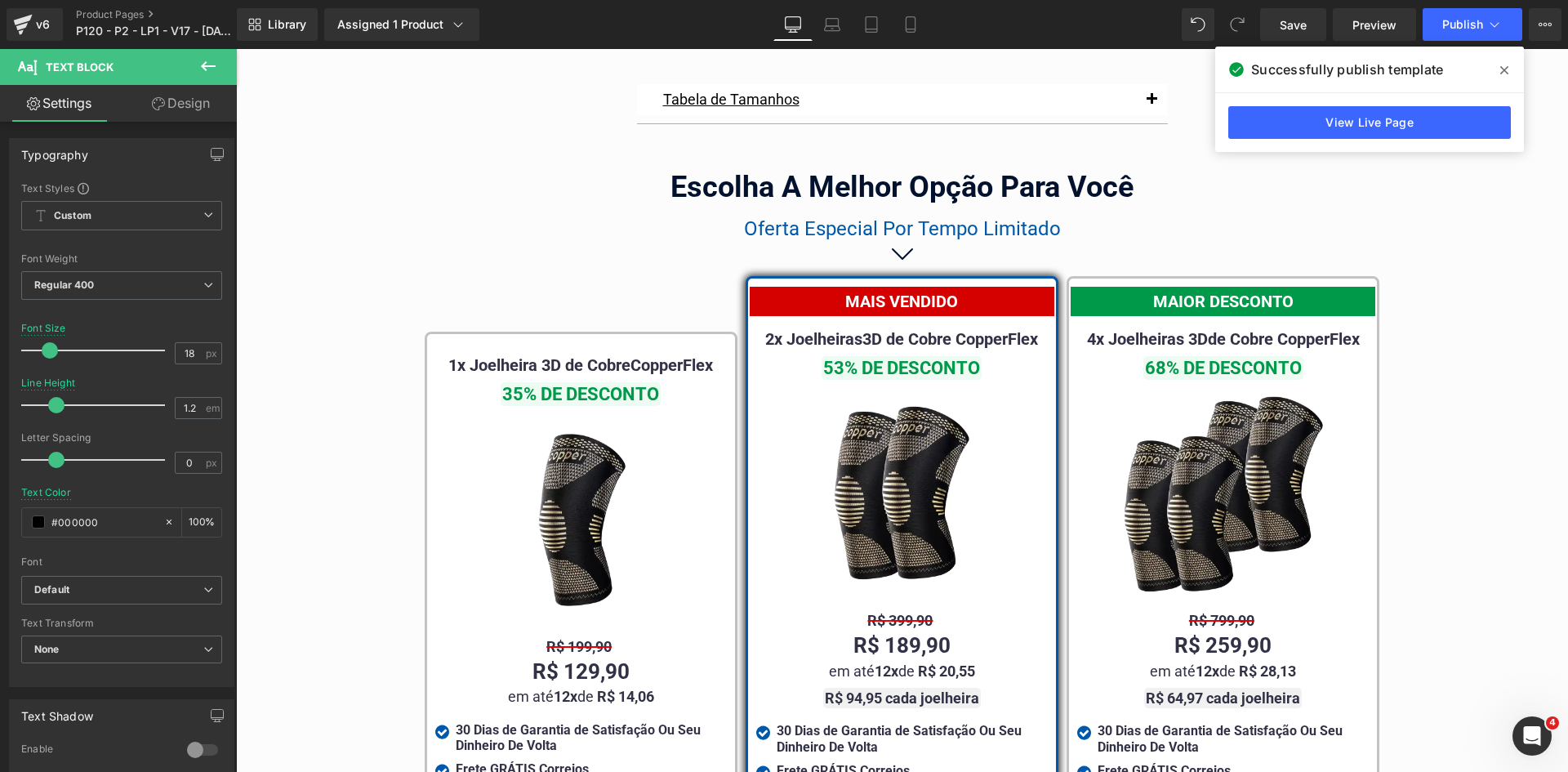
click at [236, 49] on div at bounding box center [236, 49] width 0 height 0
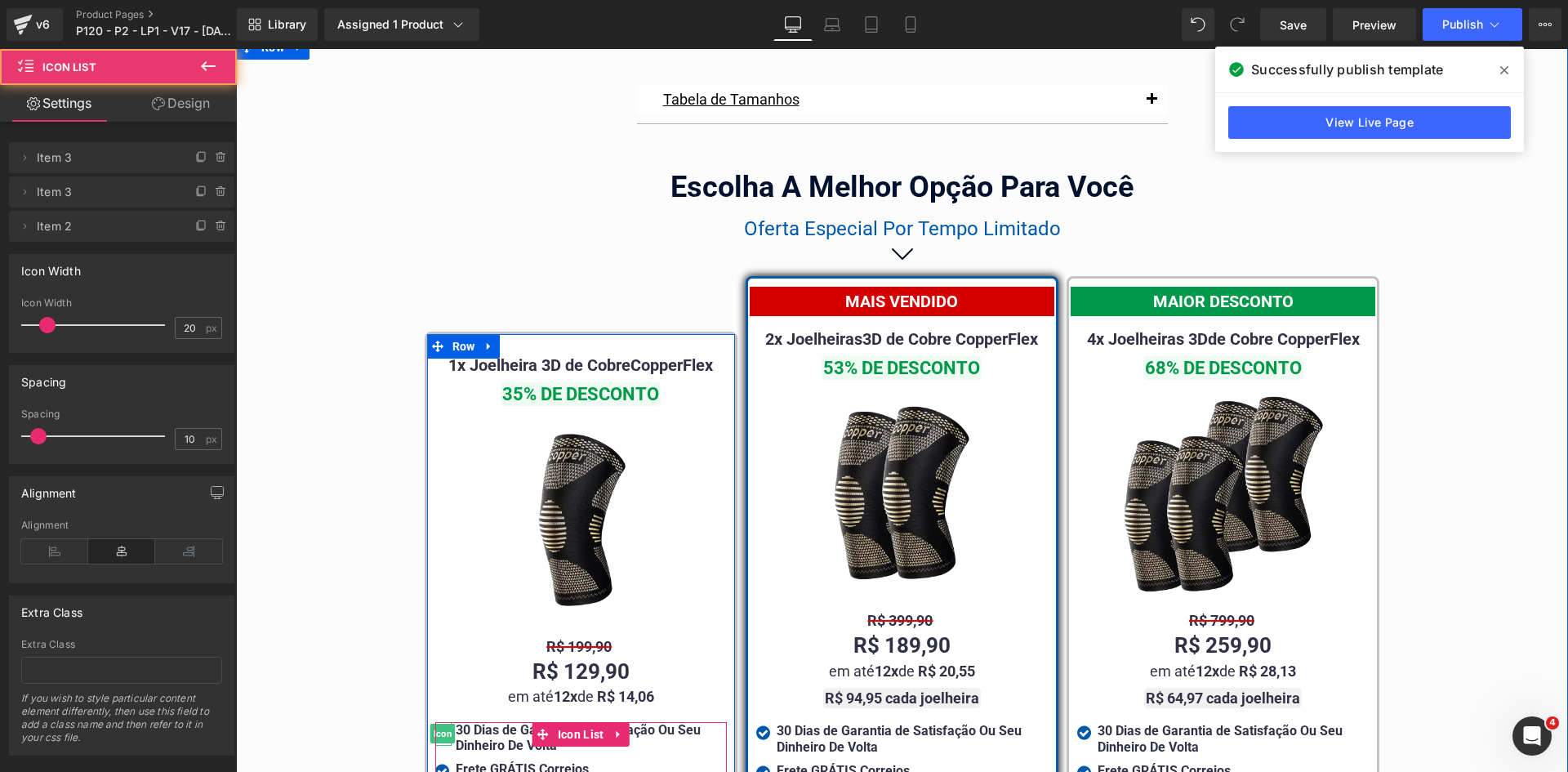
click at [437, 724] on span "Icon" at bounding box center [442, 733] width 25 height 20
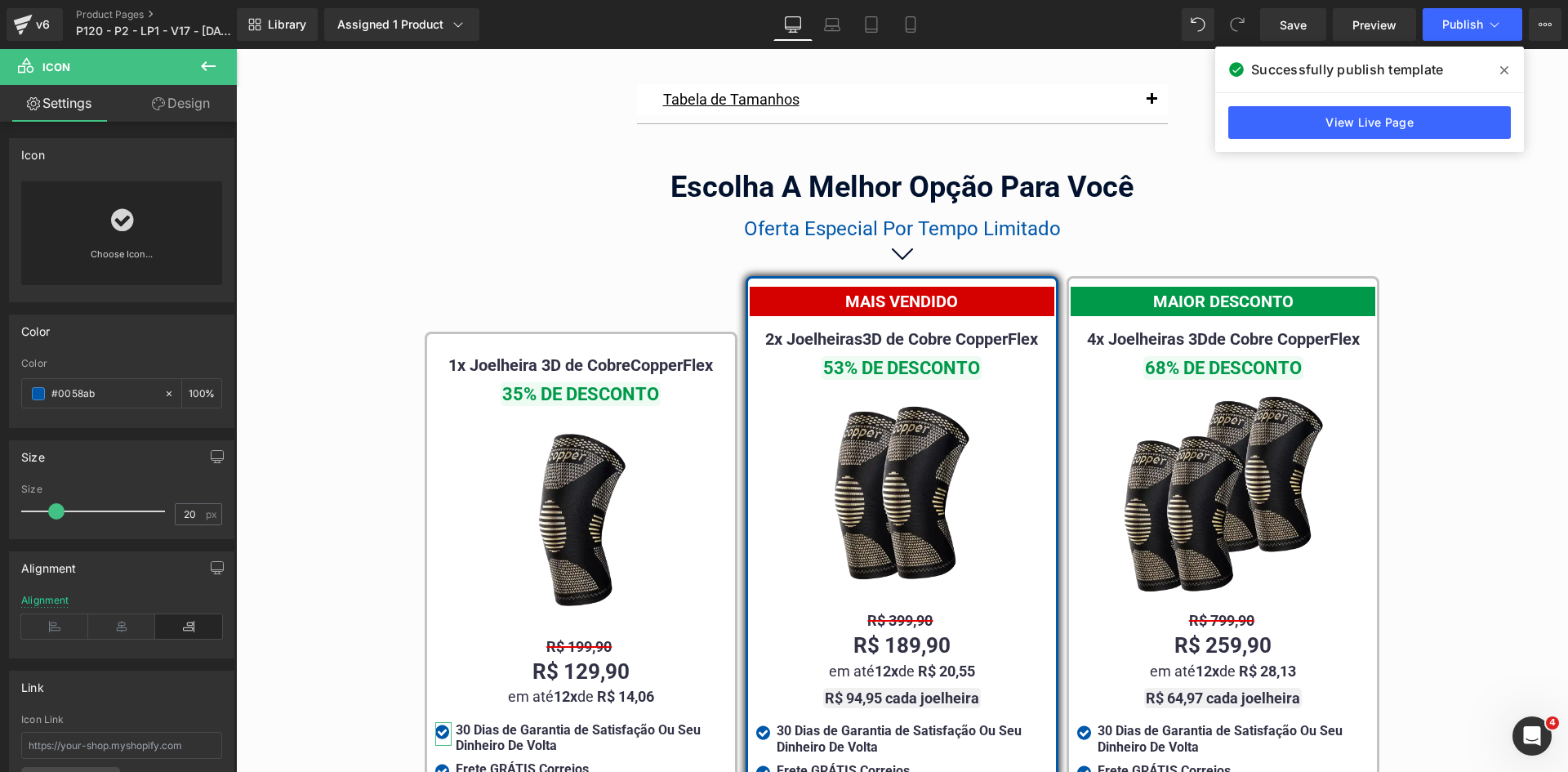
click at [86, 374] on div "Color #0058ab 100 %" at bounding box center [122, 393] width 201 height 69
click at [92, 390] on input "#0058ab" at bounding box center [103, 394] width 104 height 18
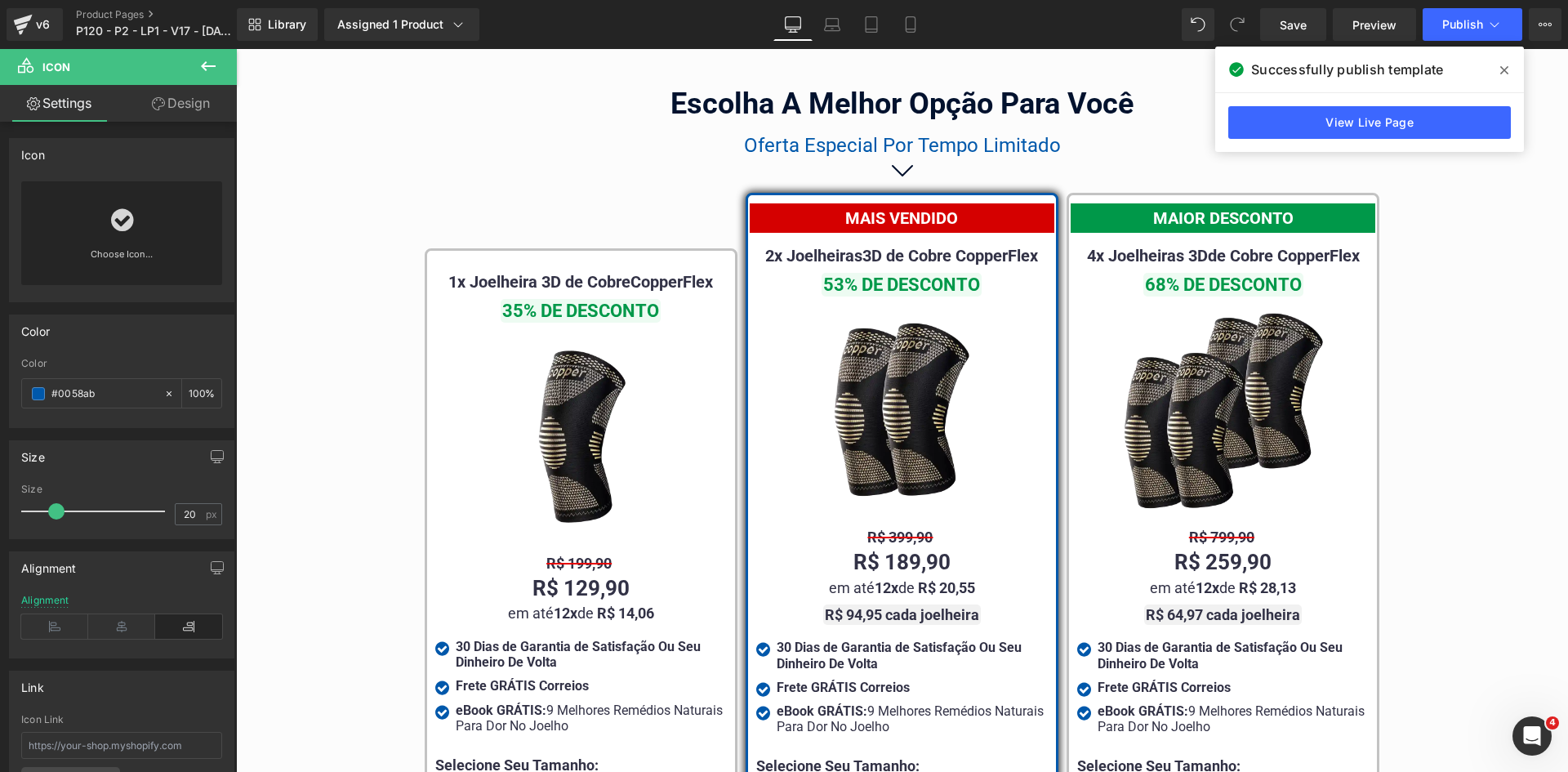
scroll to position [9458, 0]
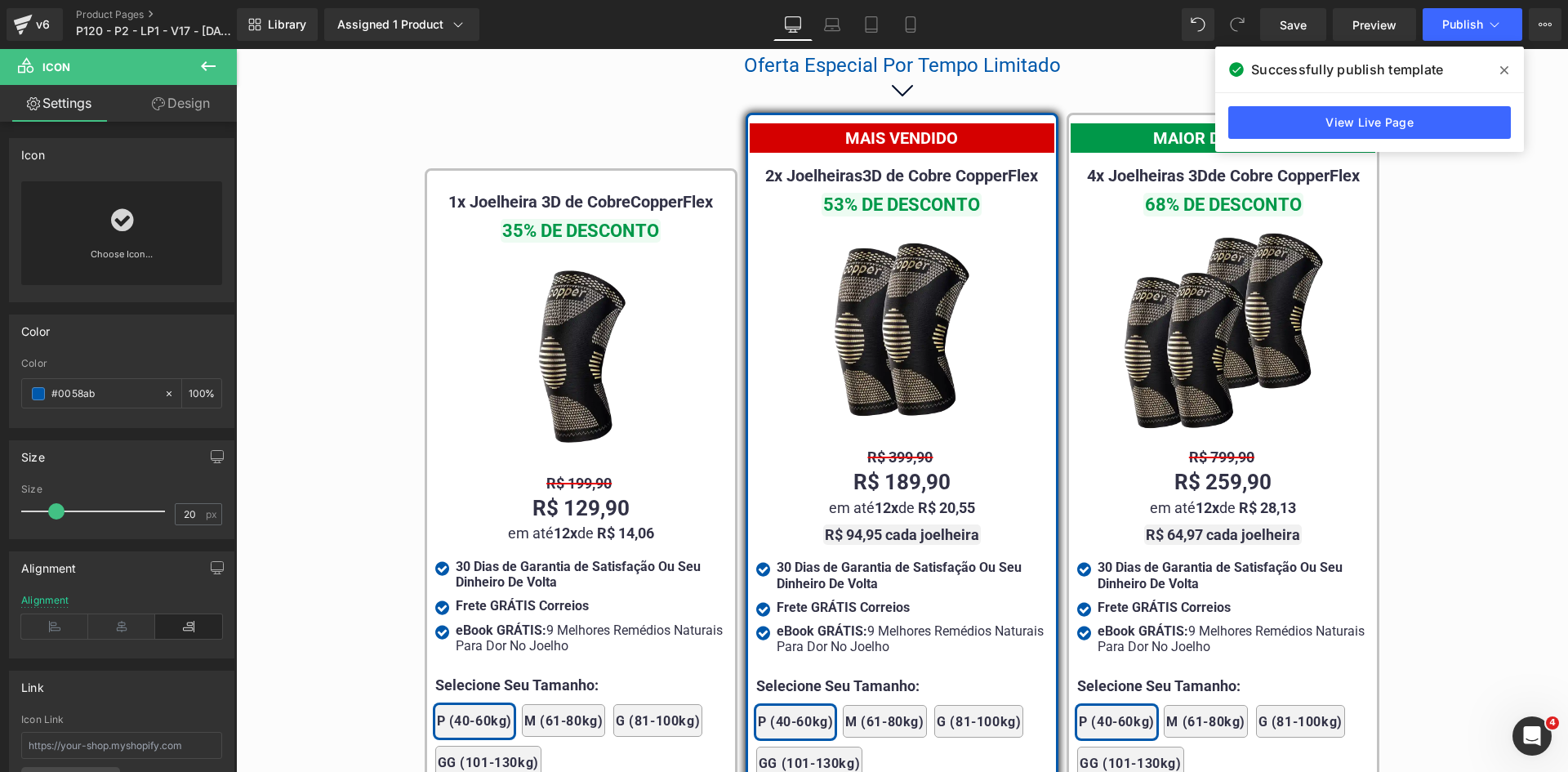
click at [899, 526] on div "R$ 94,95 cada joelheira Text Block" at bounding box center [901, 534] width 291 height 18
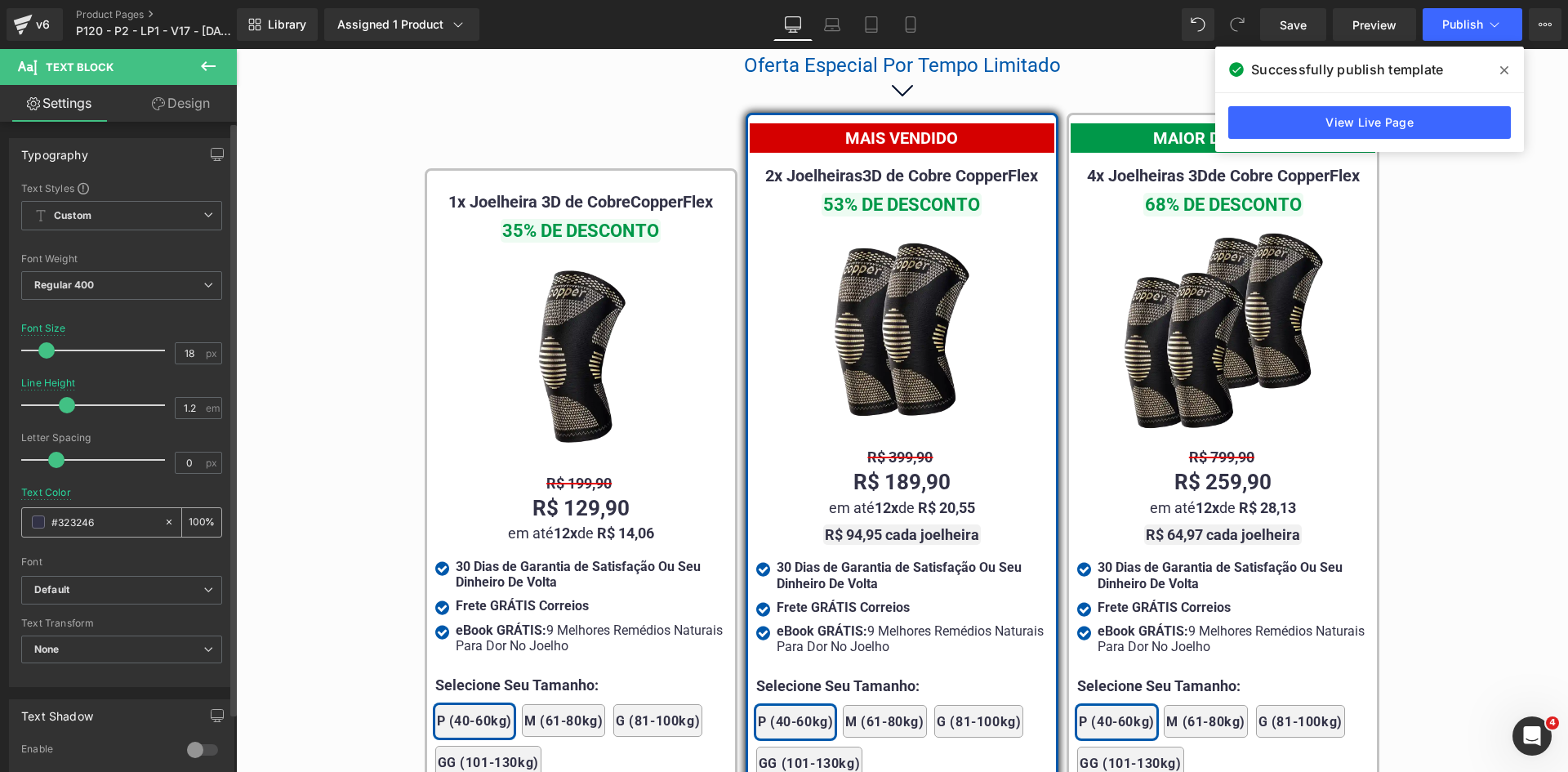
click at [116, 525] on input "#323246" at bounding box center [103, 521] width 104 height 18
type input "#0058ab"
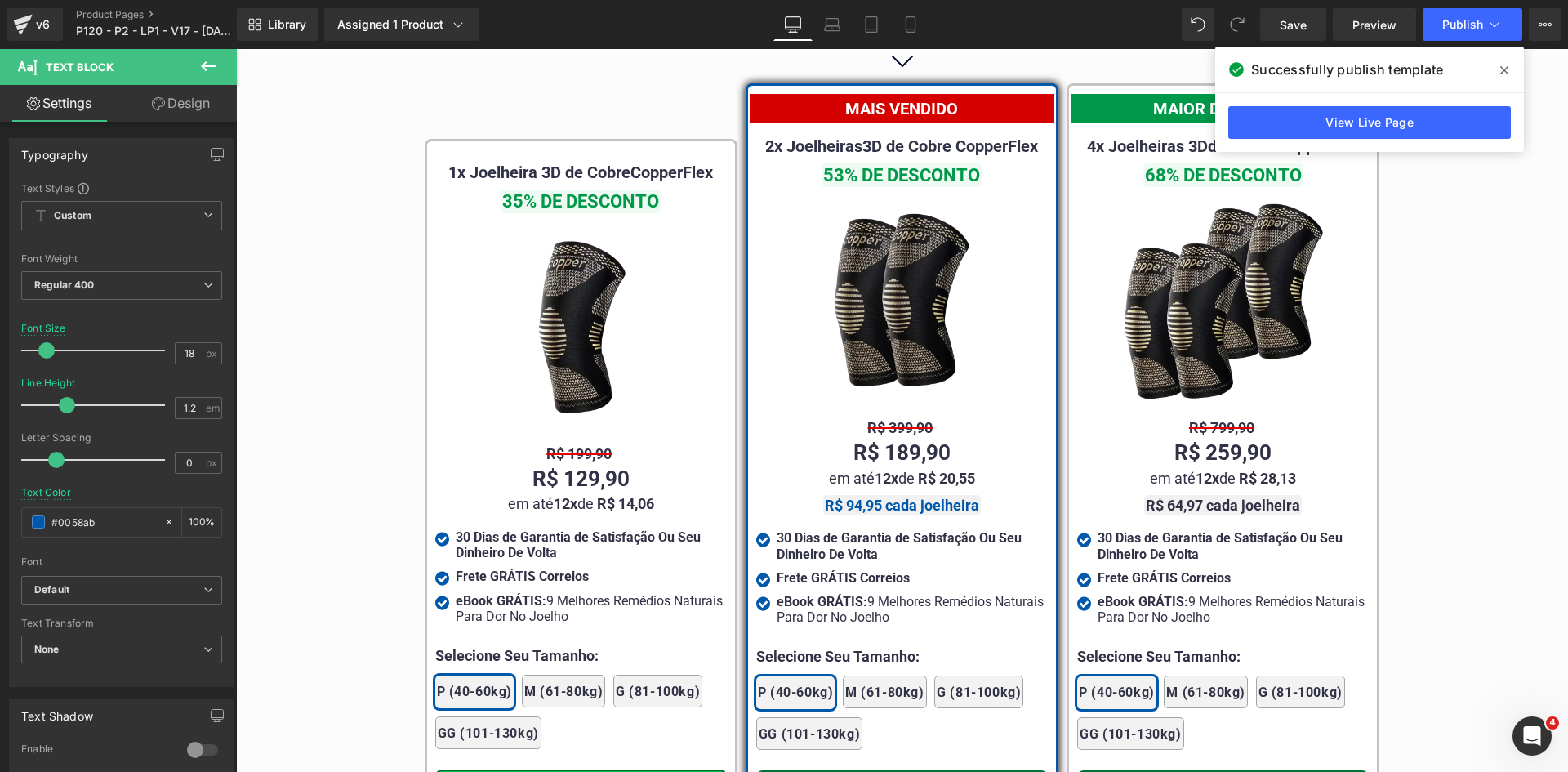
scroll to position [9540, 0]
